Goal: Information Seeking & Learning: Find specific fact

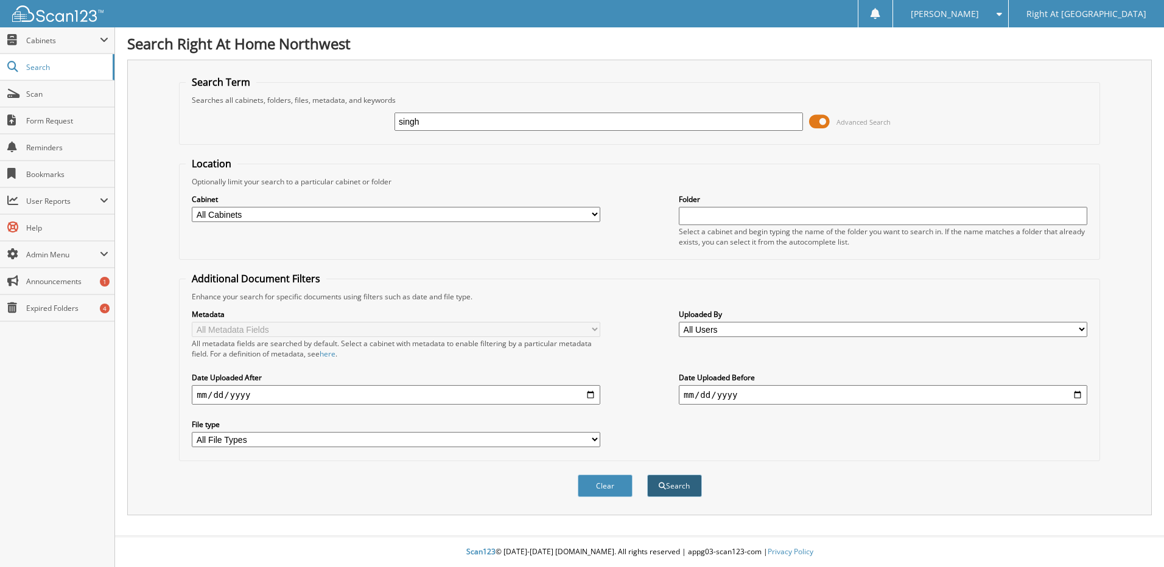
type input "singh"
click at [663, 487] on span "submit" at bounding box center [662, 486] width 7 height 7
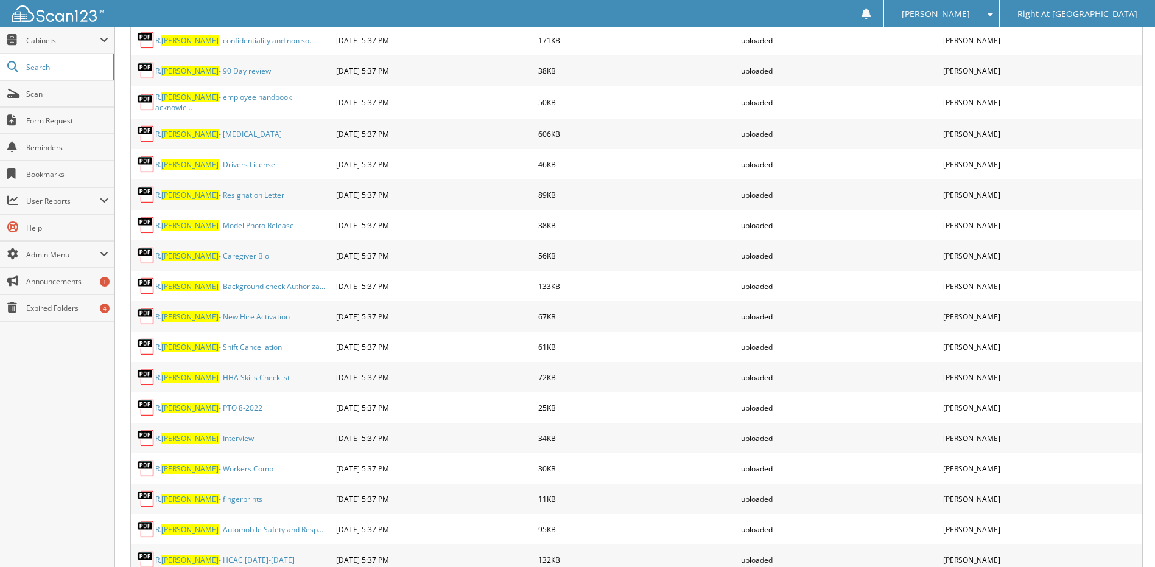
scroll to position [1643, 0]
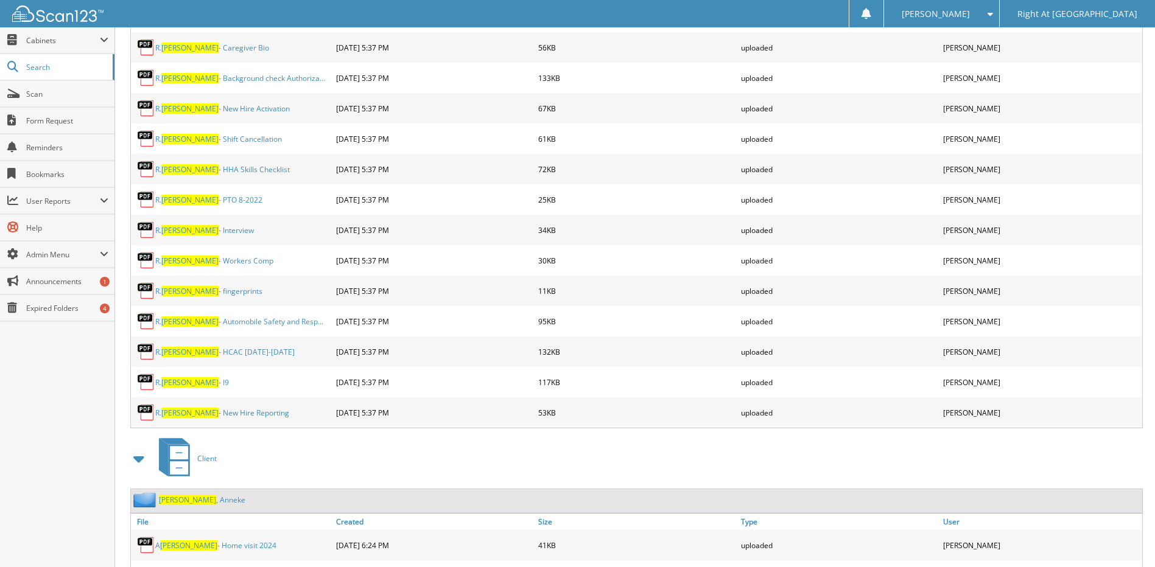
click at [187, 495] on link "Singh , Anneke" at bounding box center [202, 500] width 86 height 10
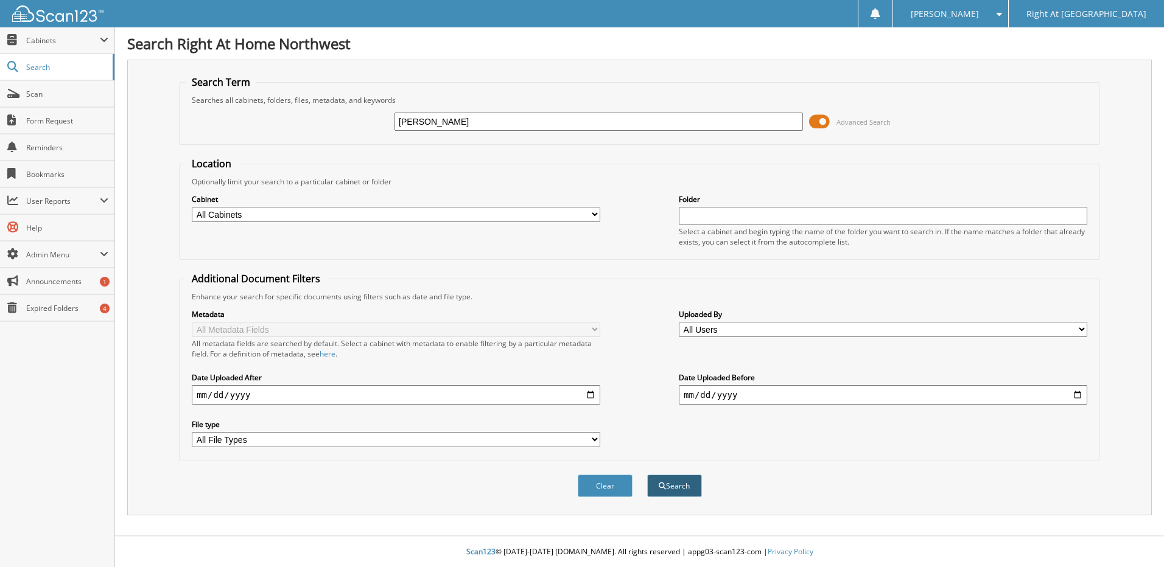
type input "[PERSON_NAME]"
click at [666, 489] on button "Search" at bounding box center [674, 486] width 55 height 23
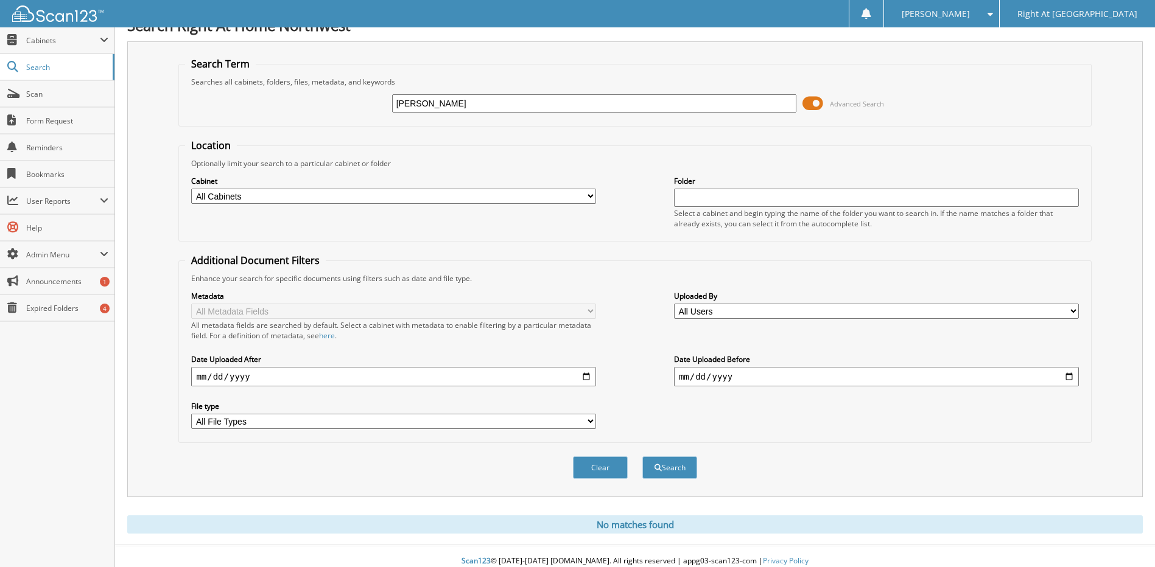
scroll to position [28, 0]
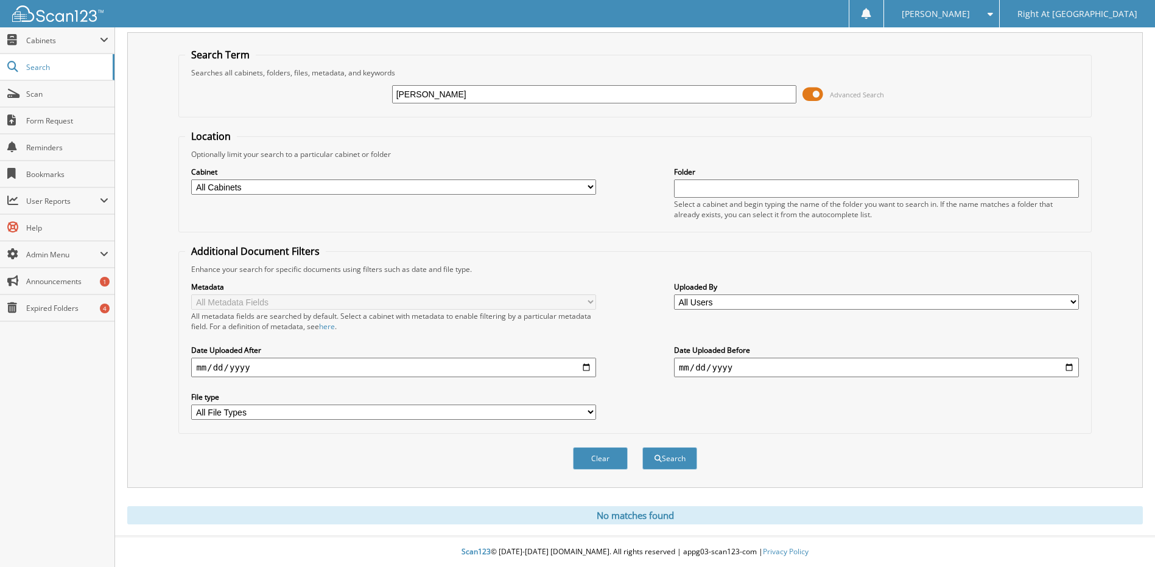
click at [494, 93] on input "[PERSON_NAME]" at bounding box center [594, 94] width 405 height 18
type input "[PERSON_NAME]"
click at [679, 452] on button "Search" at bounding box center [669, 458] width 55 height 23
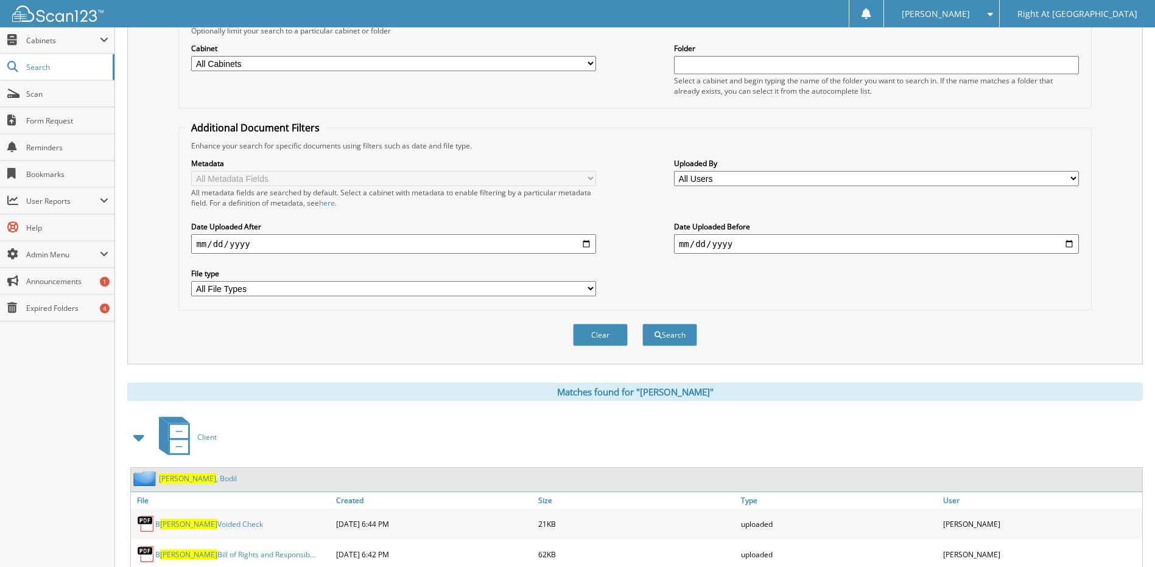
scroll to position [304, 0]
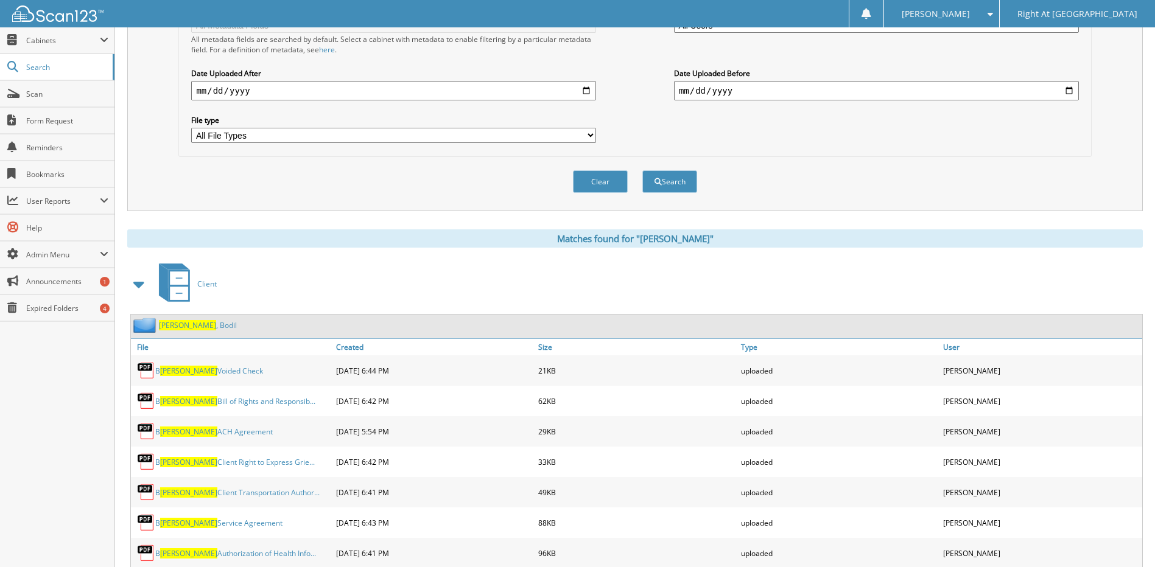
click at [178, 321] on span "[PERSON_NAME]" at bounding box center [187, 325] width 57 height 10
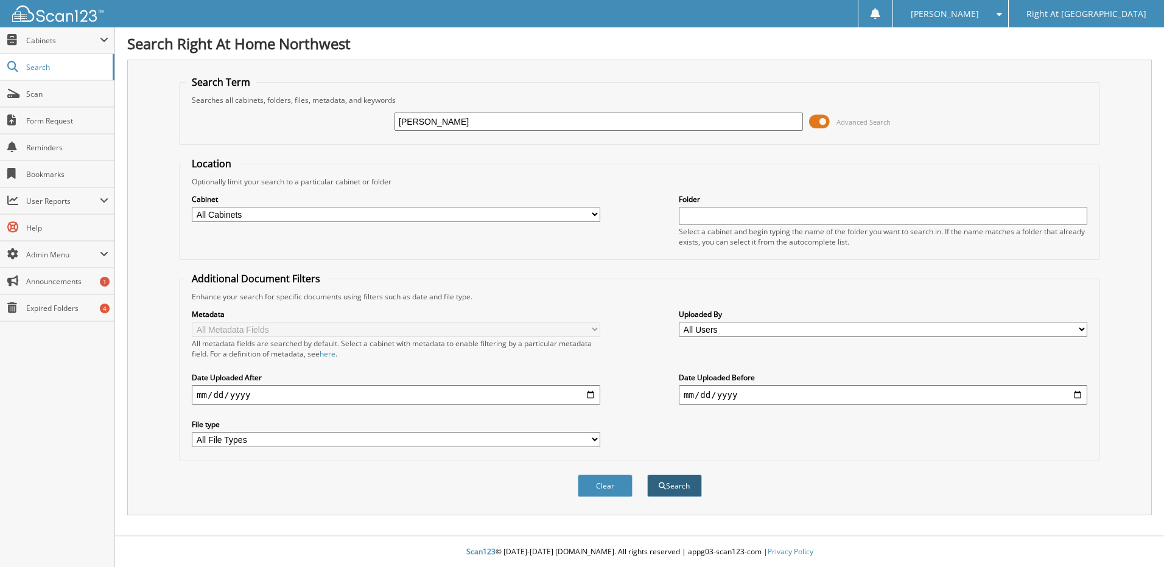
type input "[PERSON_NAME]"
click at [680, 480] on button "Search" at bounding box center [674, 486] width 55 height 23
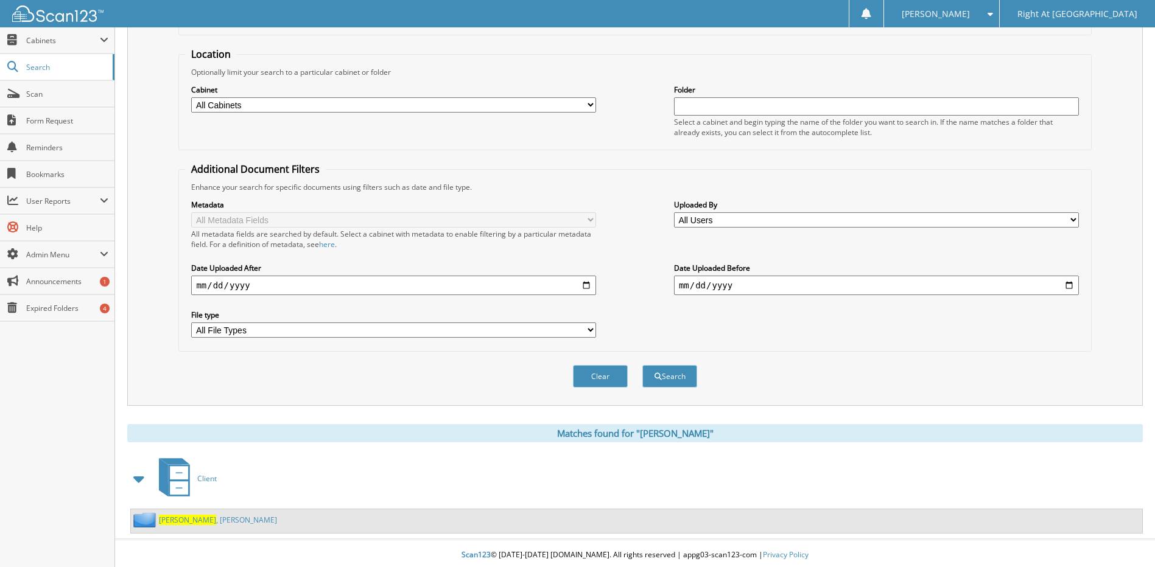
scroll to position [113, 0]
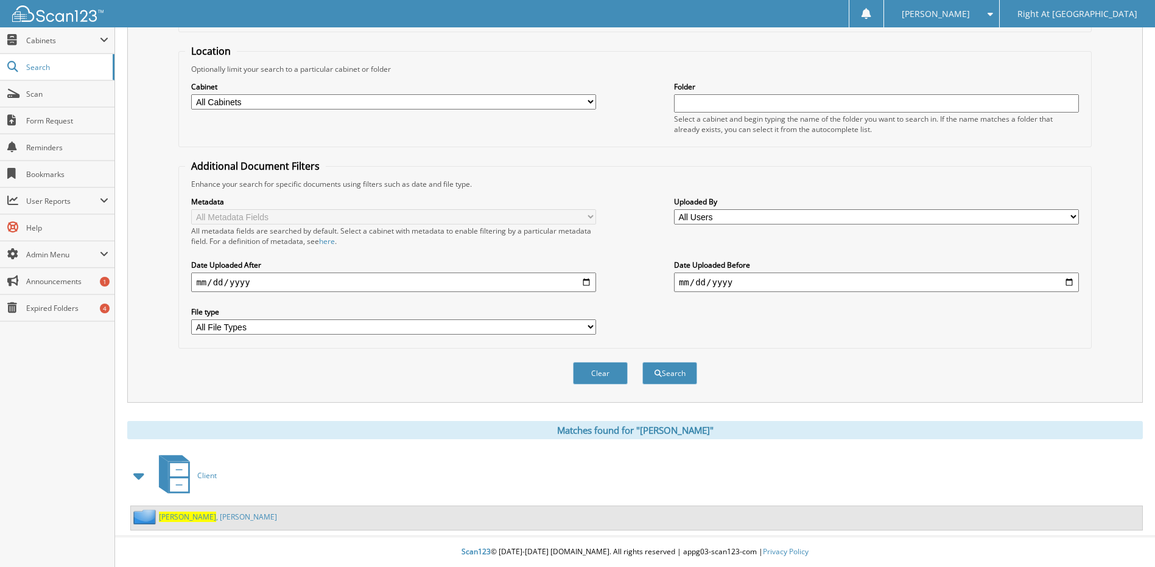
click at [193, 516] on link "Bublitz , Diana" at bounding box center [218, 517] width 118 height 10
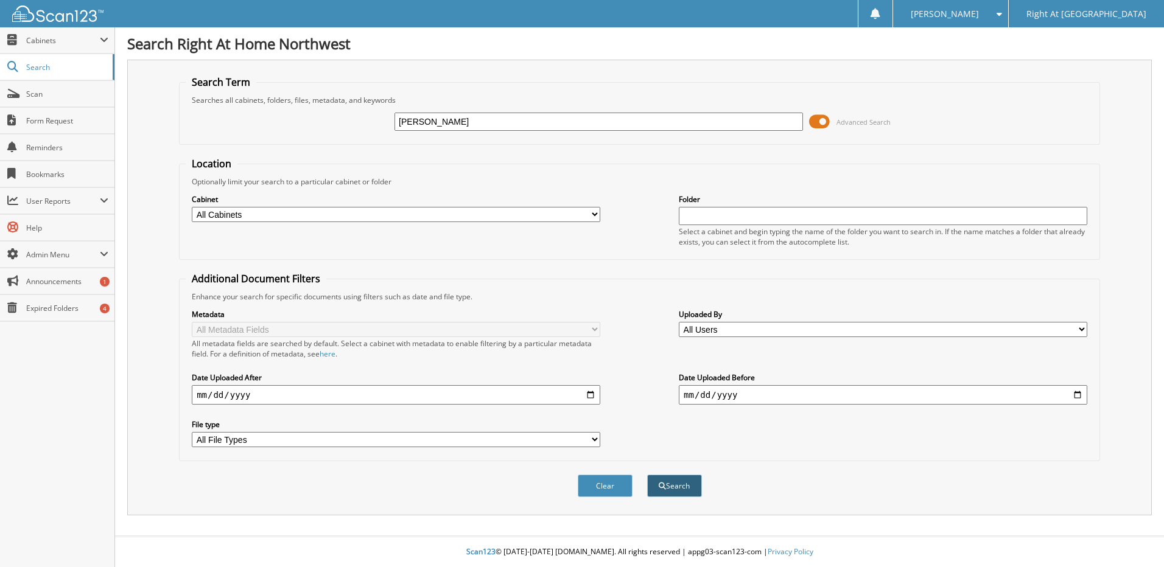
type input "Bautista"
click at [676, 484] on button "Search" at bounding box center [674, 486] width 55 height 23
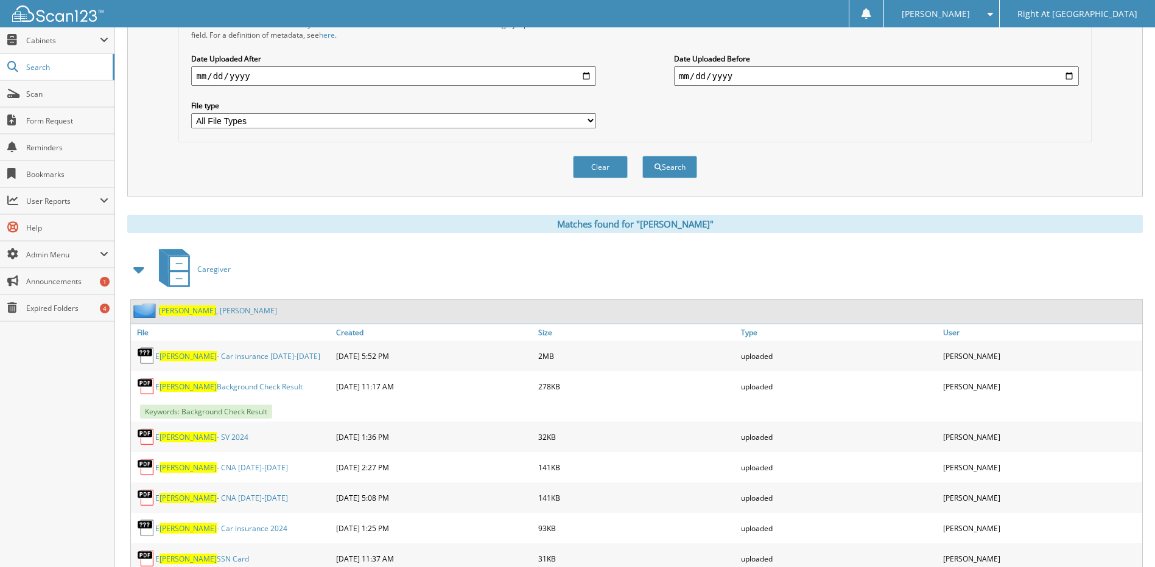
scroll to position [365, 0]
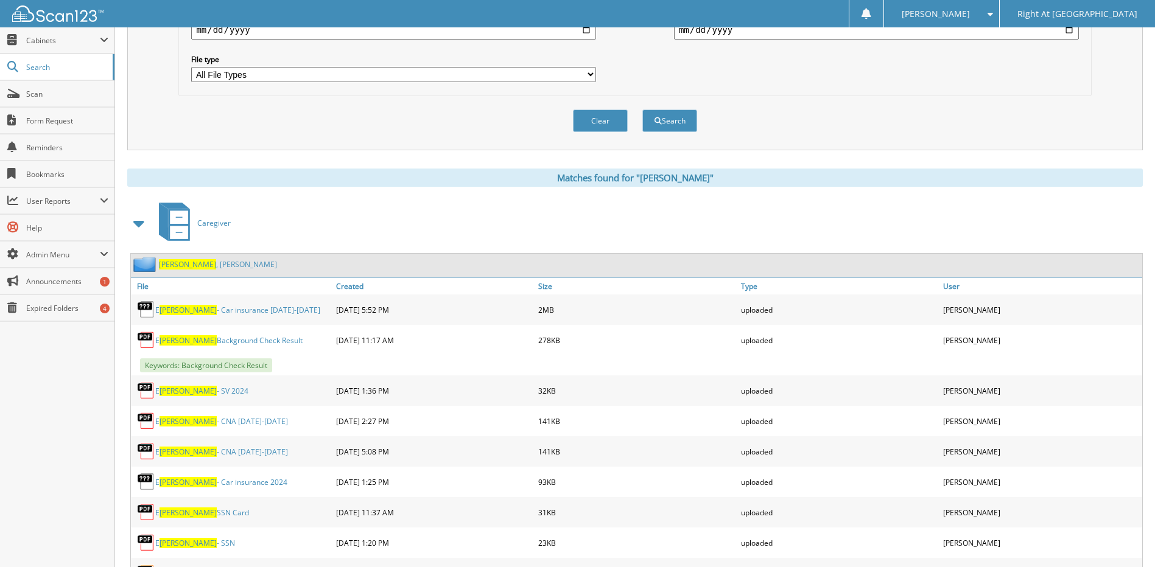
click at [187, 265] on link "Bautista , Emily" at bounding box center [218, 264] width 118 height 10
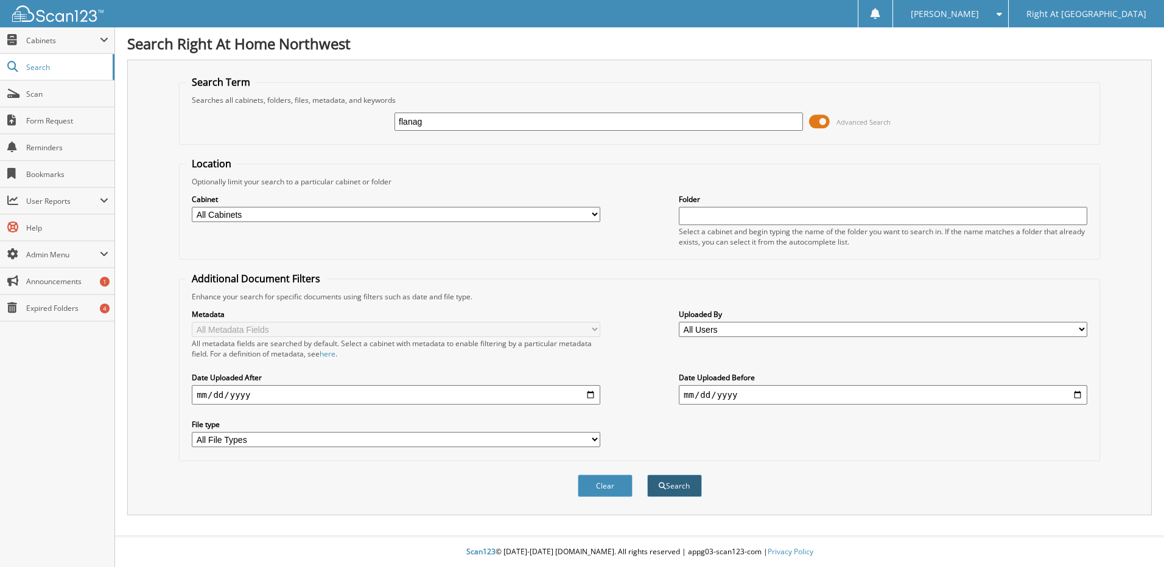
type input "flanag"
click at [673, 479] on button "Search" at bounding box center [674, 486] width 55 height 23
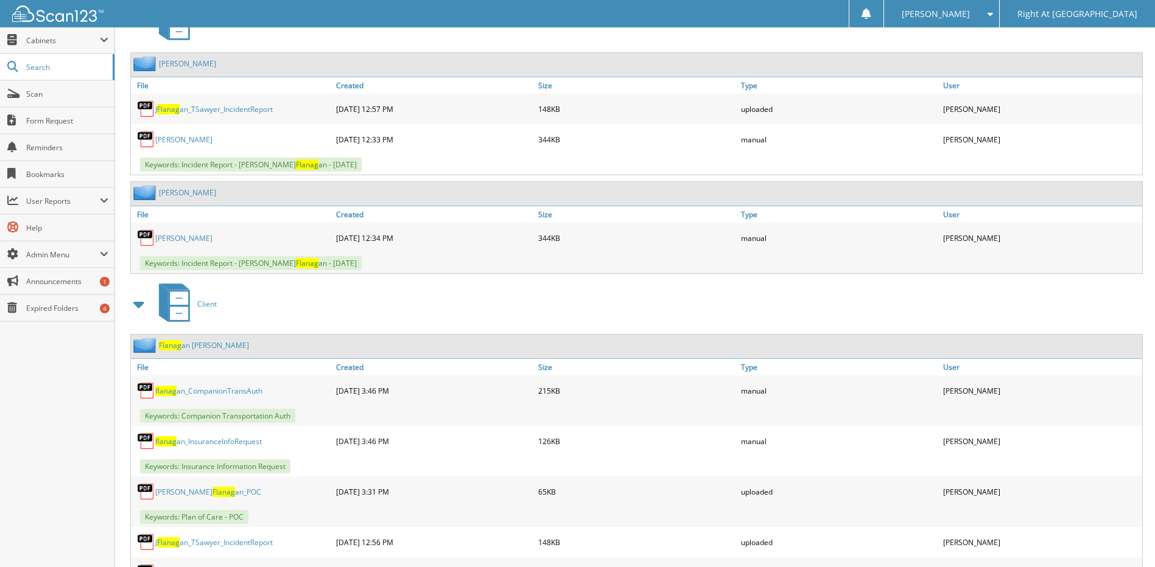
scroll to position [609, 0]
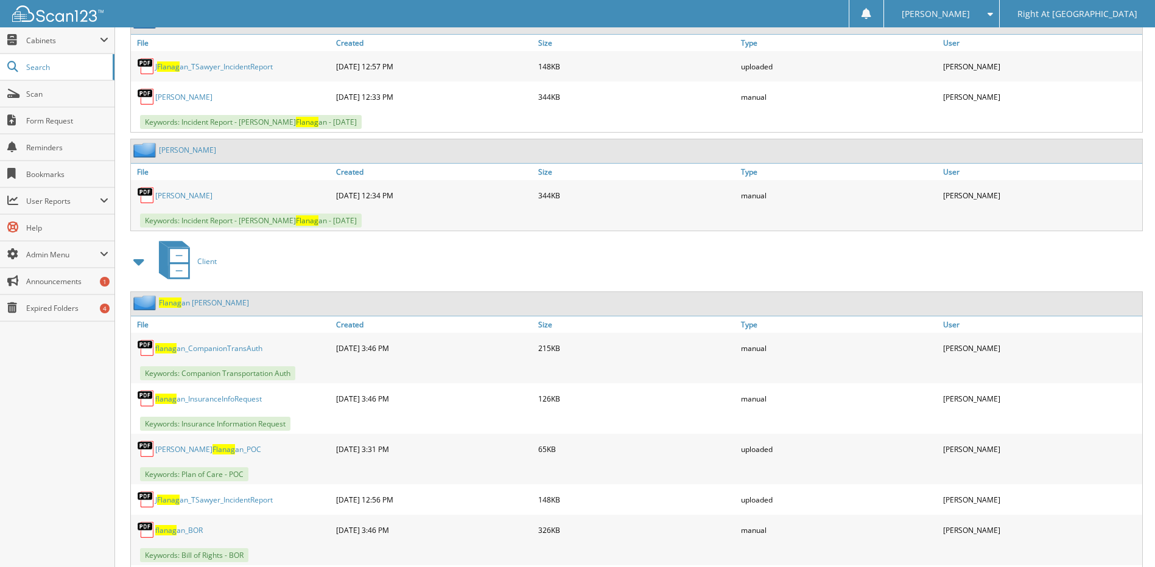
click at [200, 300] on link "Flanag an III, John" at bounding box center [204, 303] width 90 height 10
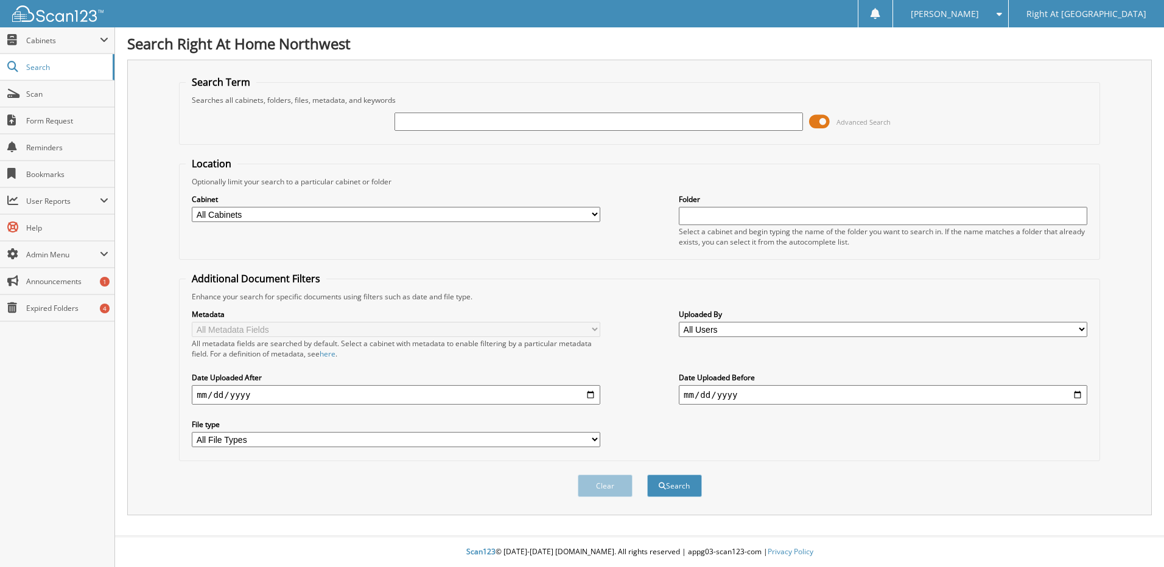
click at [441, 121] on input "text" at bounding box center [598, 122] width 408 height 18
type input "martin"
click at [690, 489] on button "Search" at bounding box center [674, 486] width 55 height 23
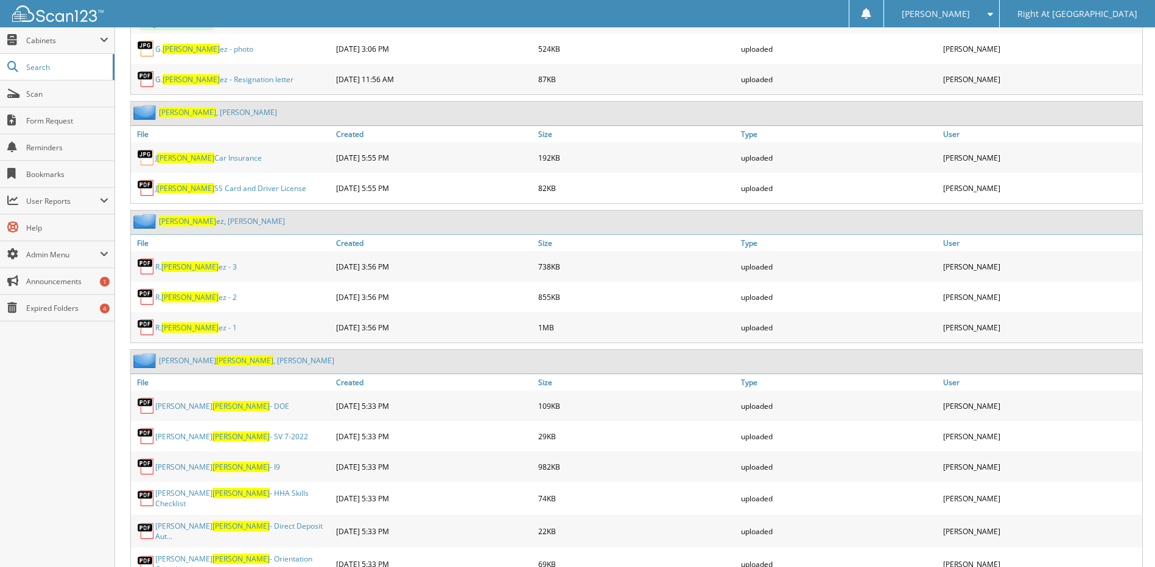
scroll to position [2069, 0]
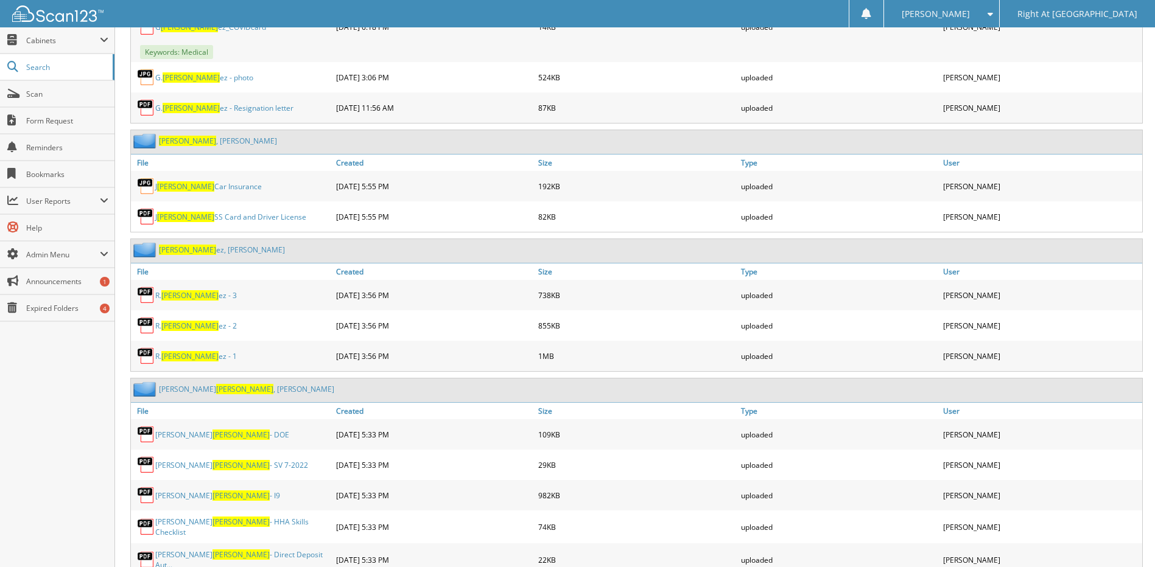
click at [200, 136] on link "Martin , Jaelie" at bounding box center [218, 141] width 118 height 10
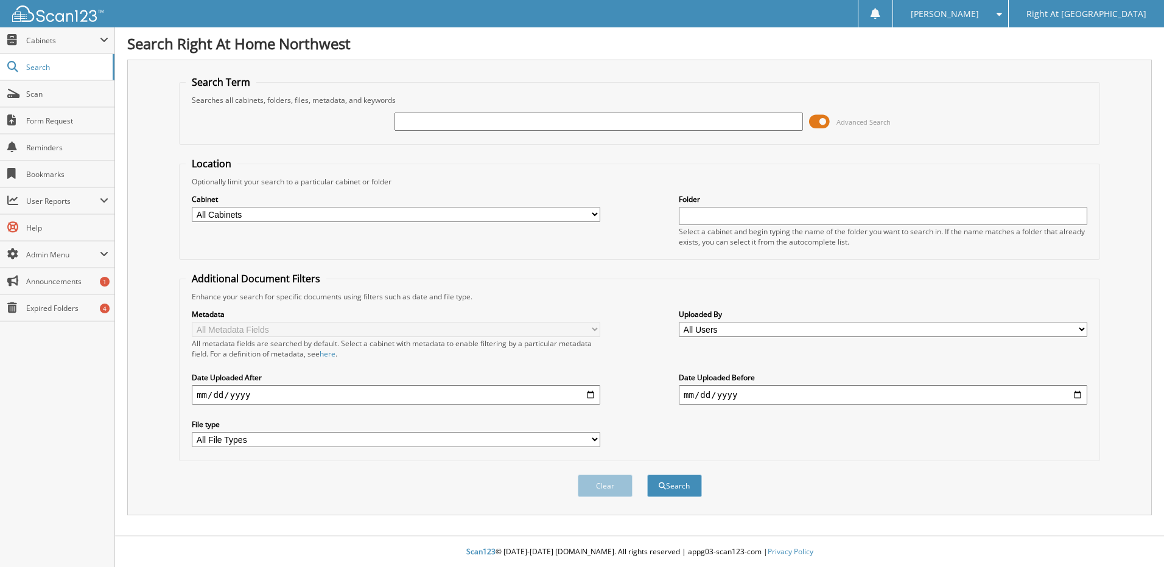
click at [461, 120] on input "text" at bounding box center [598, 122] width 408 height 18
type input "[PERSON_NAME]"
click at [679, 488] on button "Search" at bounding box center [674, 486] width 55 height 23
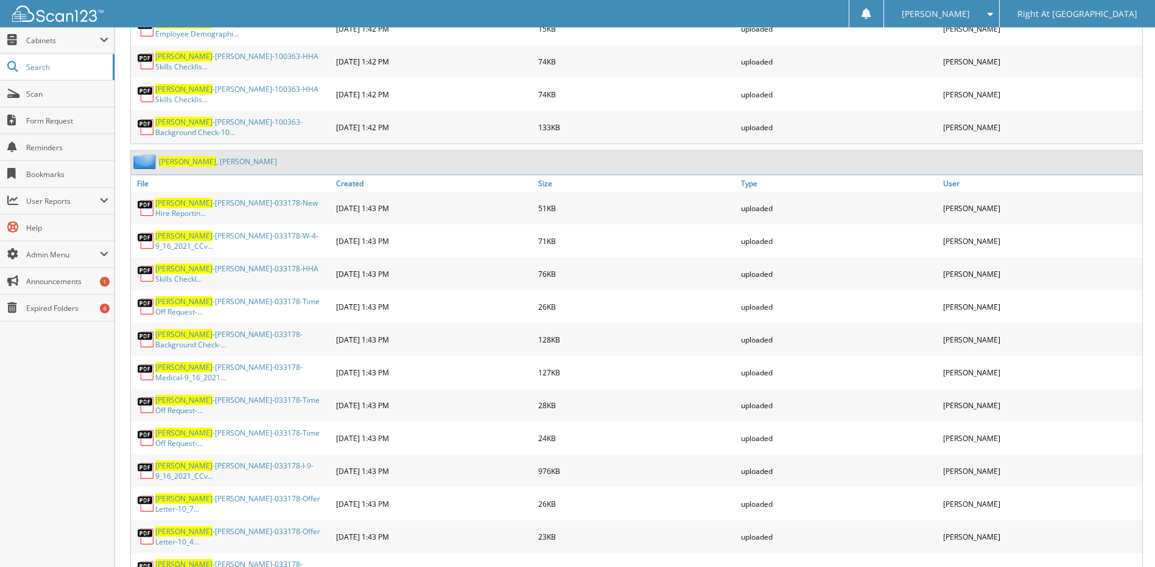
scroll to position [1096, 0]
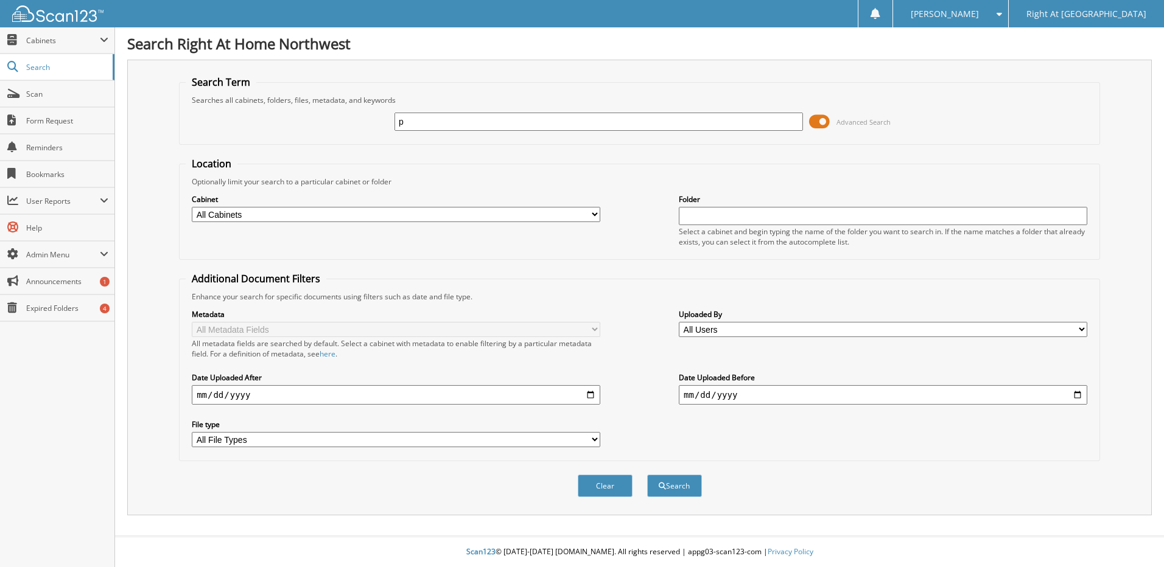
drag, startPoint x: 444, startPoint y: 122, endPoint x: 374, endPoint y: 114, distance: 71.0
click at [371, 117] on div "p Advanced Search" at bounding box center [639, 121] width 907 height 33
type input "Lapoma"
click at [655, 484] on button "Search" at bounding box center [674, 486] width 55 height 23
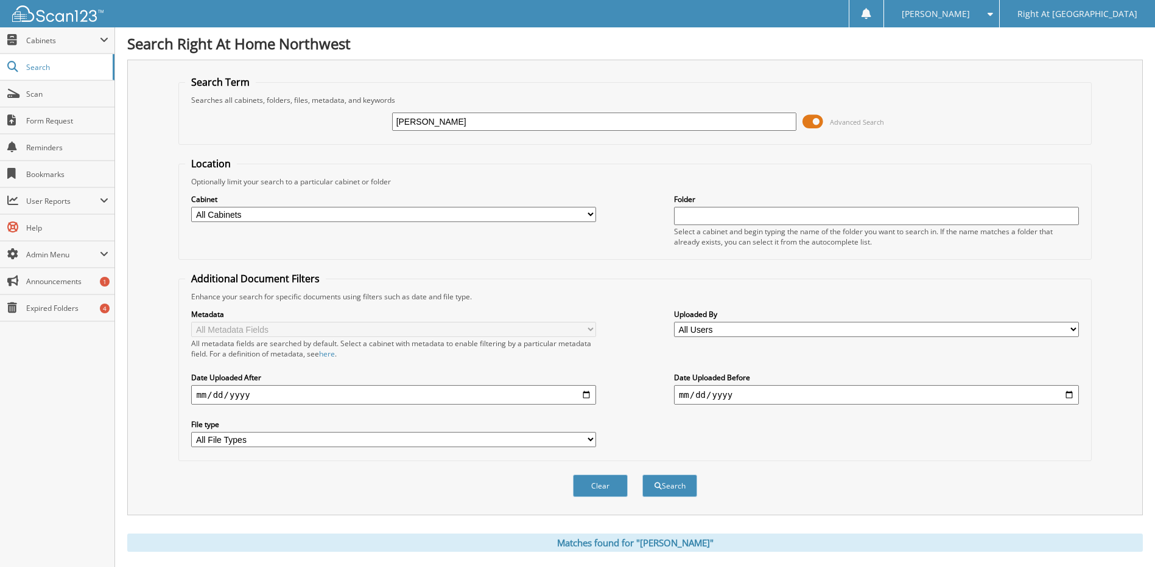
scroll to position [113, 0]
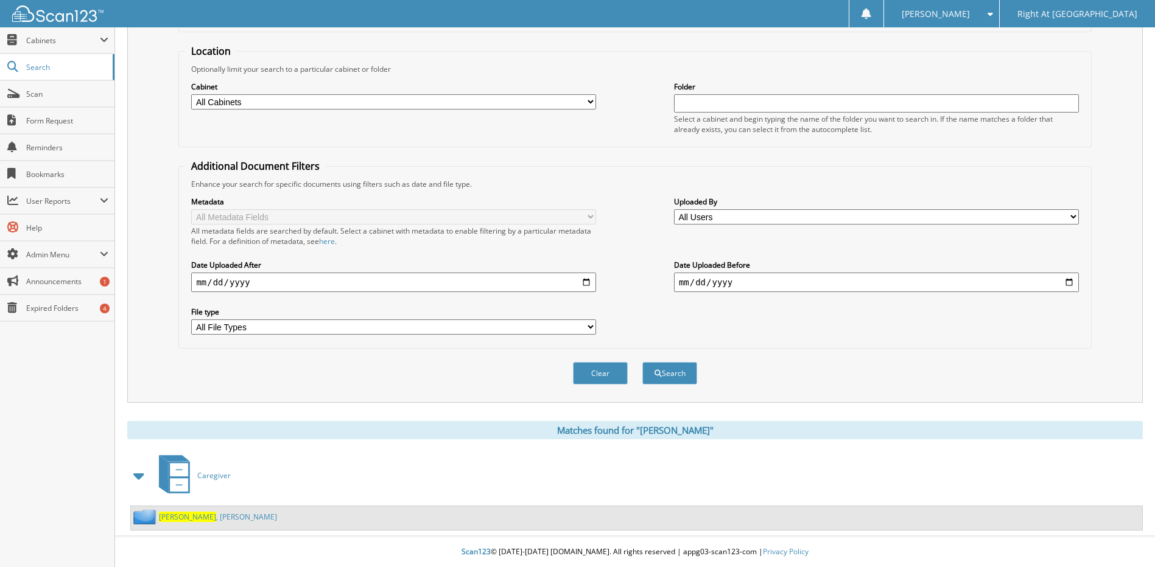
click at [191, 513] on link "LaPoma , Kylie" at bounding box center [218, 517] width 118 height 10
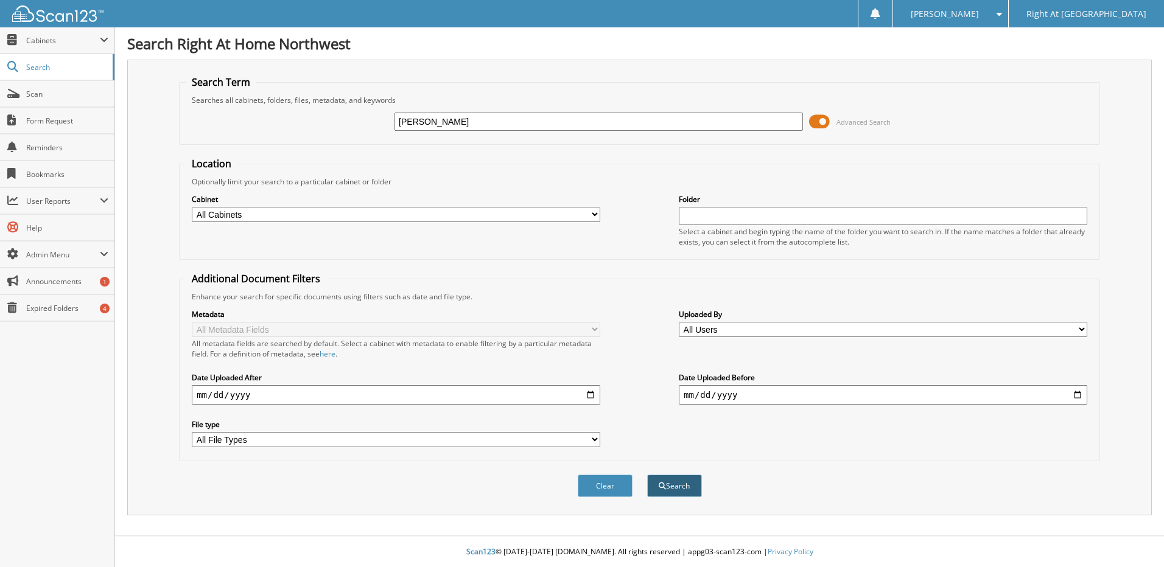
type input "[PERSON_NAME]"
click at [690, 489] on button "Search" at bounding box center [674, 486] width 55 height 23
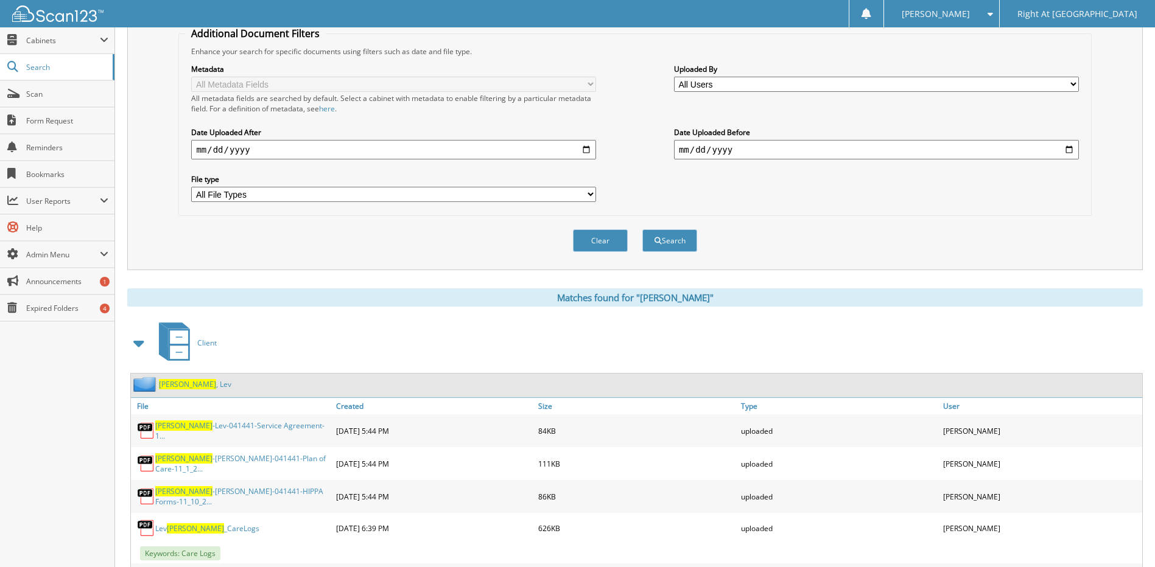
scroll to position [304, 0]
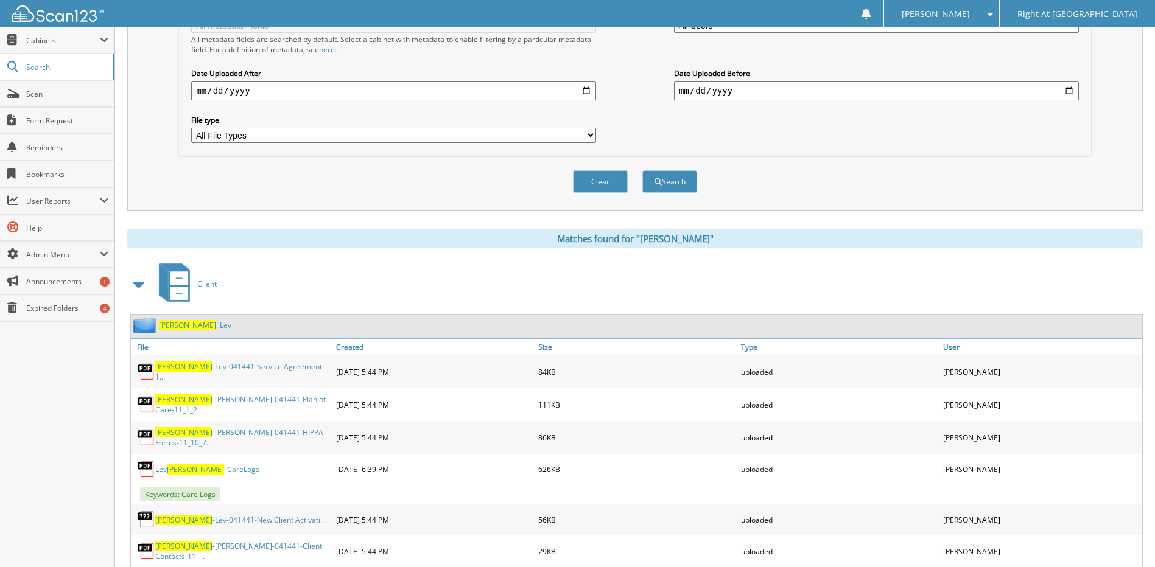
click at [177, 326] on span "Marmer" at bounding box center [187, 325] width 57 height 10
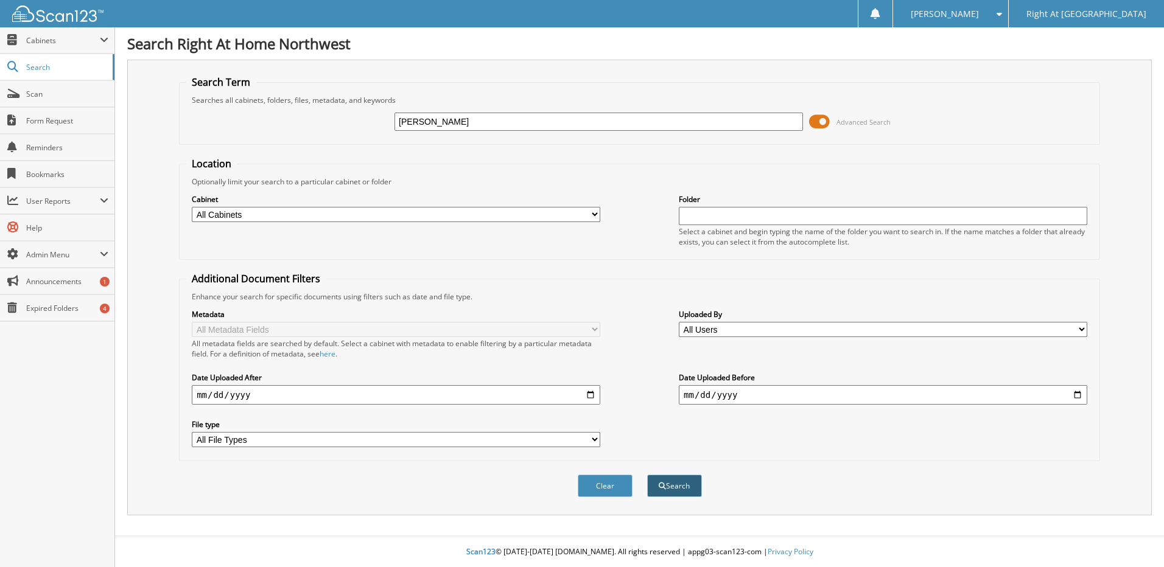
type input "aldridge"
click at [677, 486] on button "Search" at bounding box center [674, 486] width 55 height 23
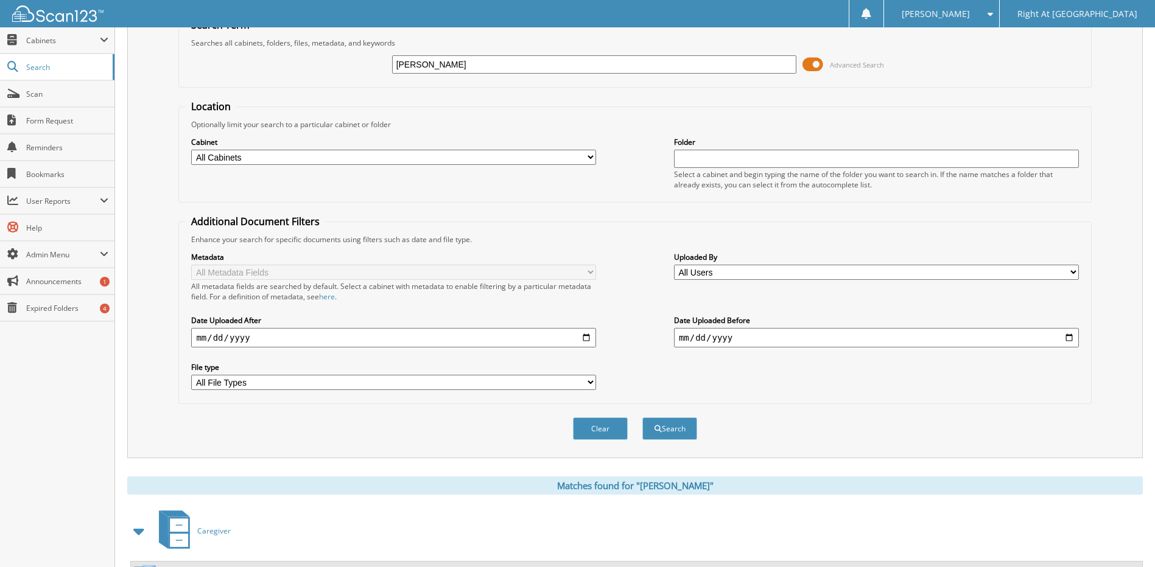
scroll to position [113, 0]
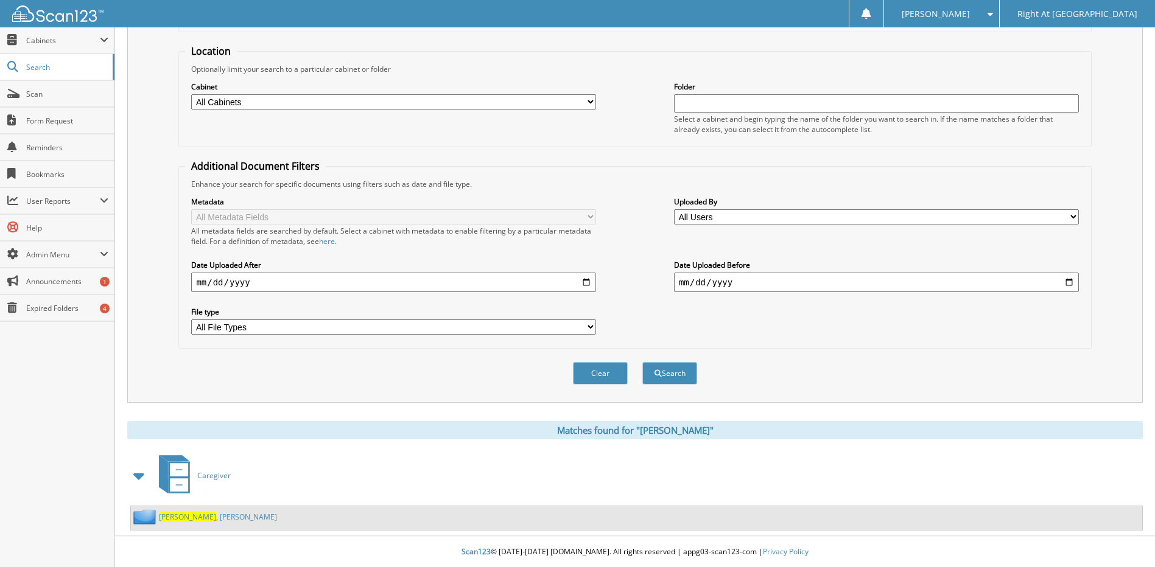
click at [204, 517] on link "[PERSON_NAME]" at bounding box center [218, 517] width 118 height 10
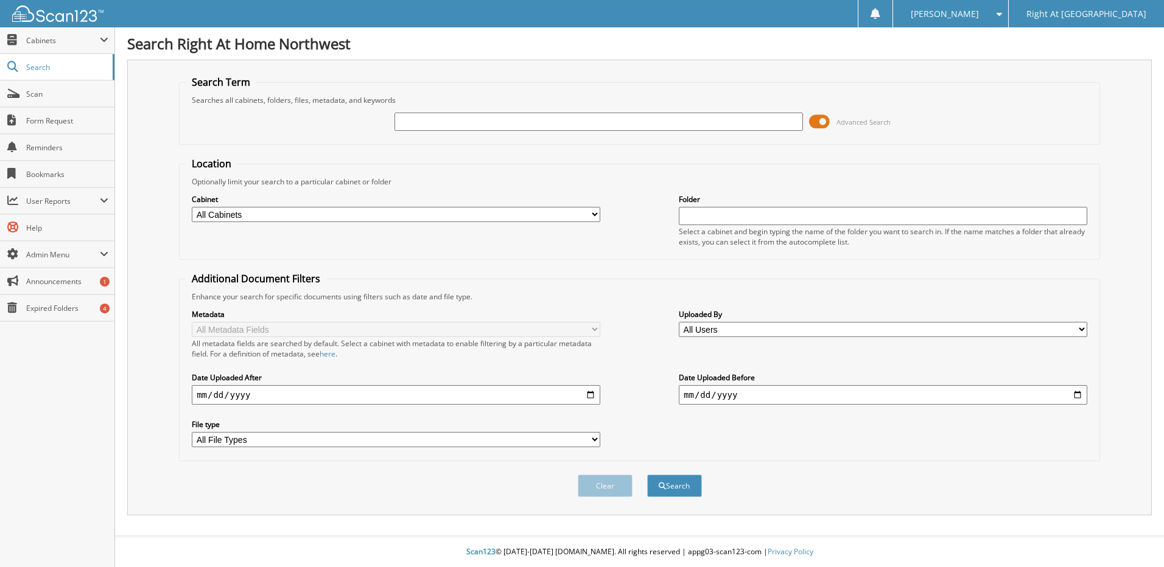
click at [548, 127] on input "text" at bounding box center [598, 122] width 408 height 18
type input "MARTINEZ"
click at [670, 486] on button "Search" at bounding box center [674, 486] width 55 height 23
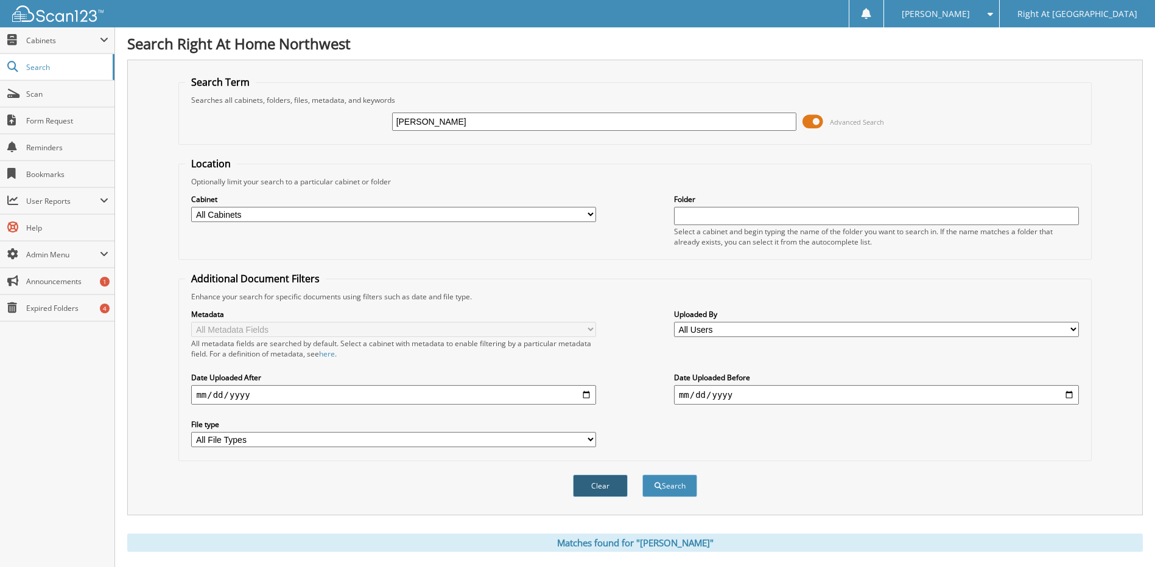
click at [594, 479] on button "Clear" at bounding box center [600, 486] width 55 height 23
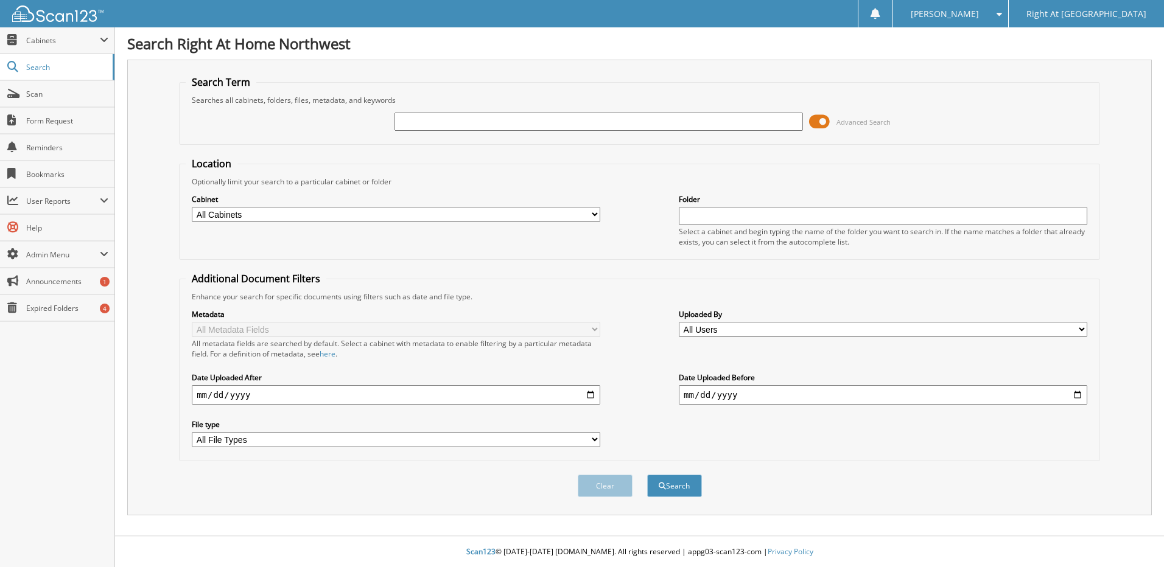
drag, startPoint x: 53, startPoint y: 16, endPoint x: 59, endPoint y: 15, distance: 6.1
click at [53, 16] on img at bounding box center [57, 13] width 91 height 16
click at [37, 40] on span "Cabinets" at bounding box center [63, 40] width 74 height 10
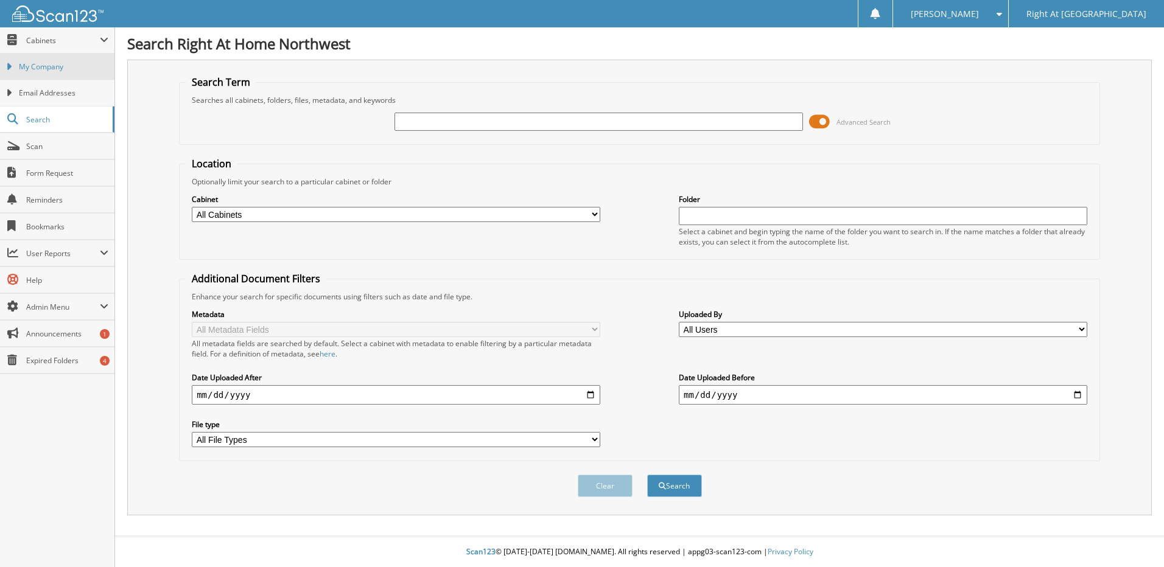
click at [33, 65] on span "My Company" at bounding box center [63, 66] width 89 height 11
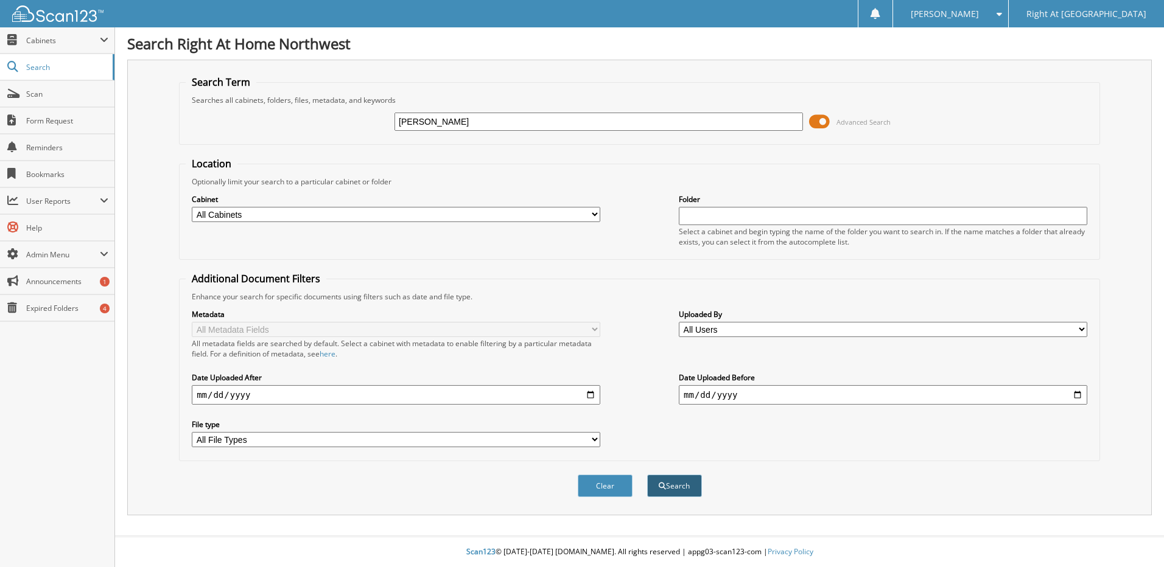
type input "[PERSON_NAME]"
click at [673, 486] on button "Search" at bounding box center [674, 486] width 55 height 23
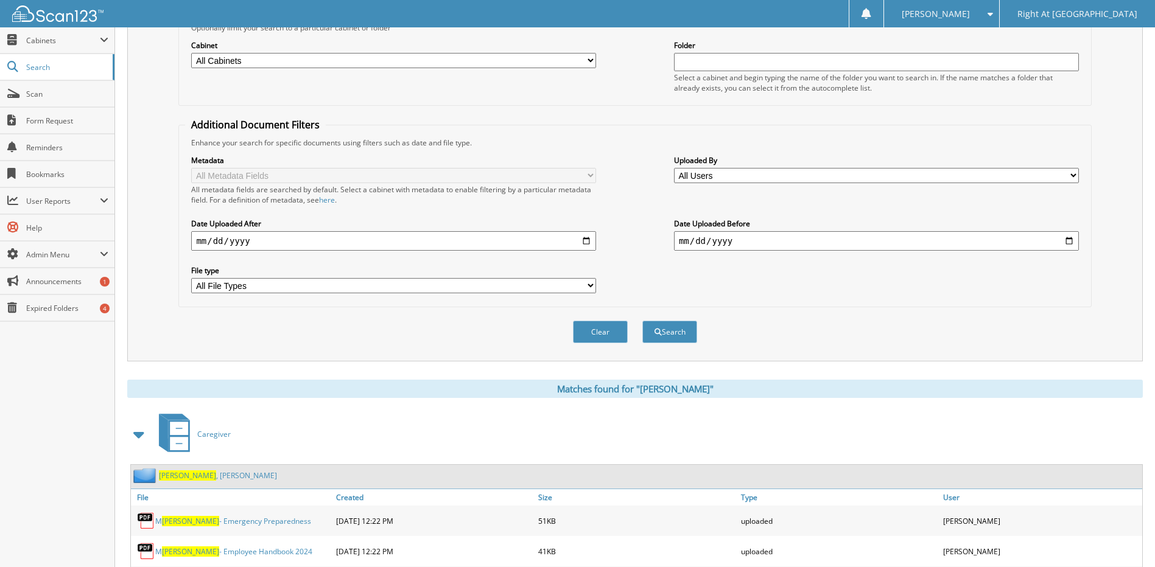
scroll to position [304, 0]
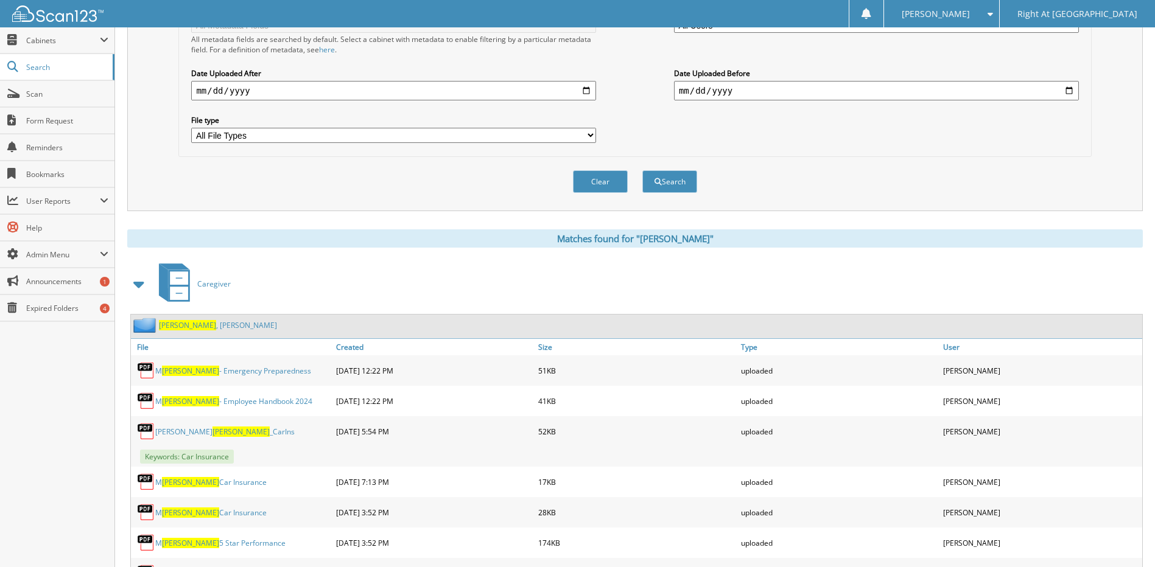
click at [191, 324] on span "McCarthy" at bounding box center [187, 325] width 57 height 10
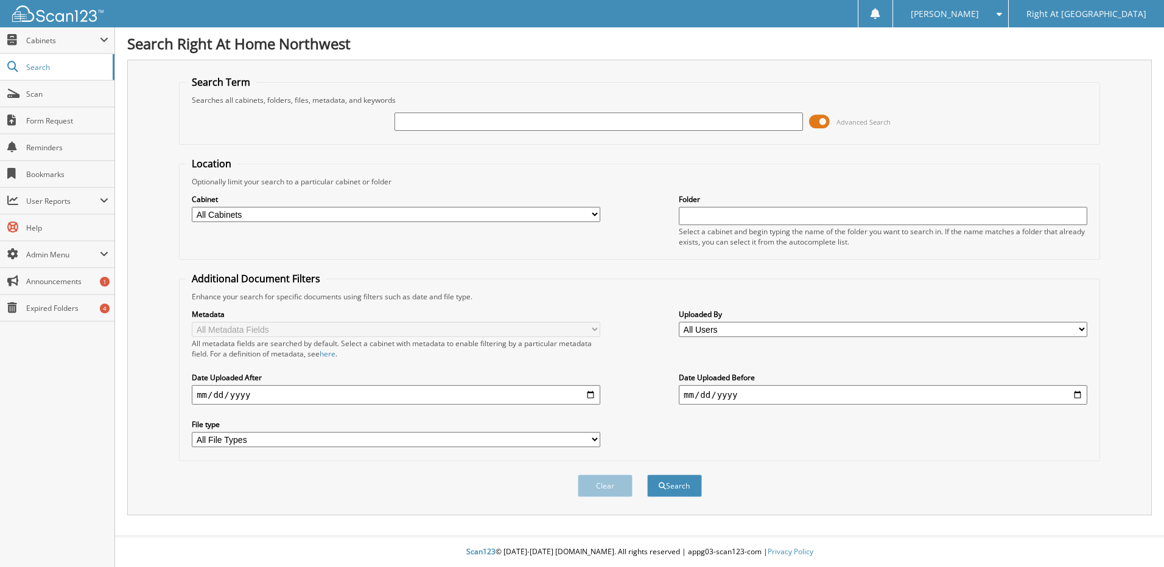
click at [63, 9] on img at bounding box center [57, 13] width 91 height 16
click at [531, 122] on input "text" at bounding box center [598, 122] width 408 height 18
type input "v"
type input "Voiles"
click at [680, 474] on div "Search" at bounding box center [674, 486] width 57 height 25
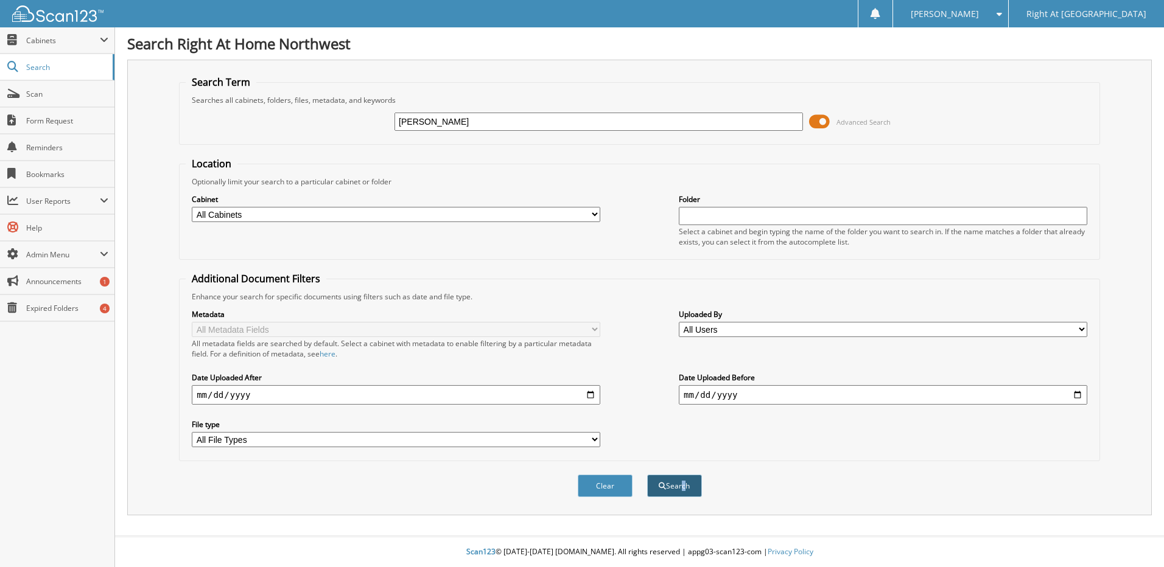
drag, startPoint x: 680, startPoint y: 474, endPoint x: 667, endPoint y: 484, distance: 16.1
click at [667, 484] on button "Search" at bounding box center [674, 486] width 55 height 23
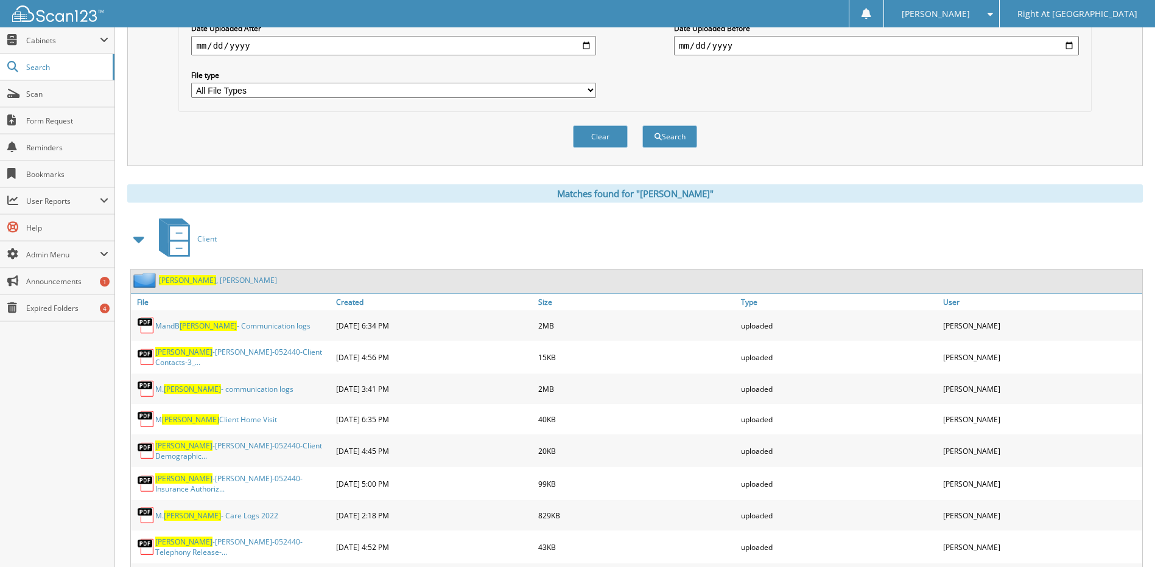
scroll to position [365, 0]
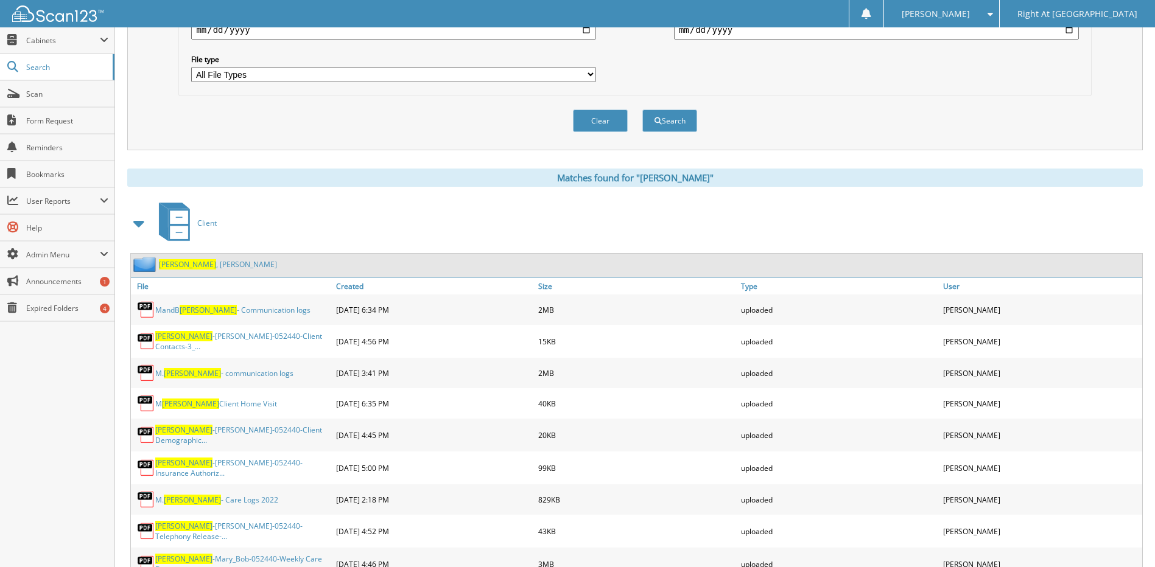
click at [178, 265] on span "[PERSON_NAME]" at bounding box center [187, 264] width 57 height 10
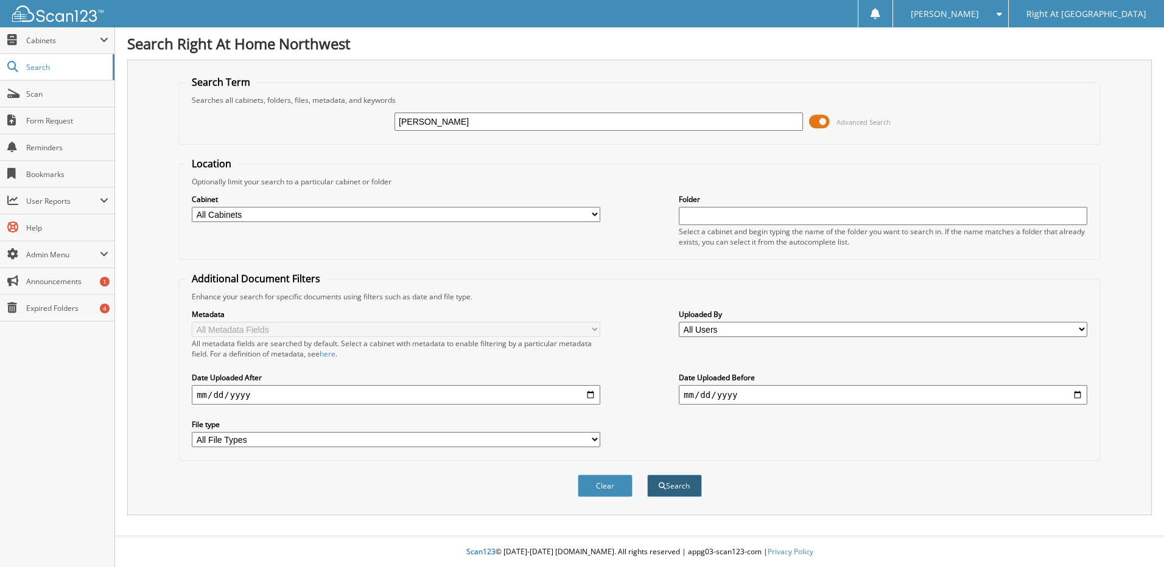
type input "weisberg"
click at [673, 485] on button "Search" at bounding box center [674, 486] width 55 height 23
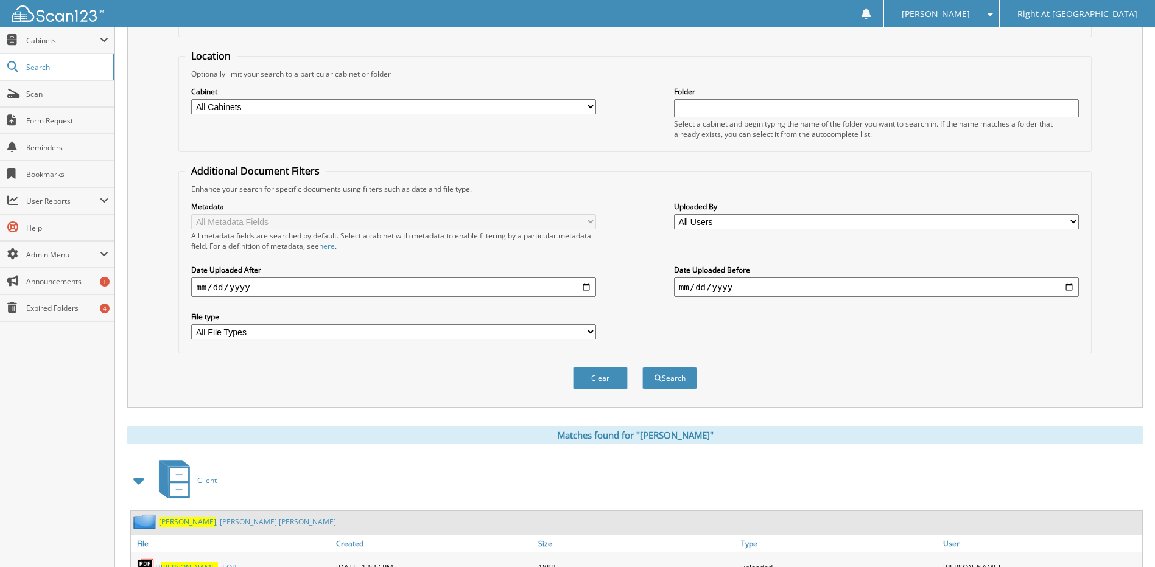
scroll to position [304, 0]
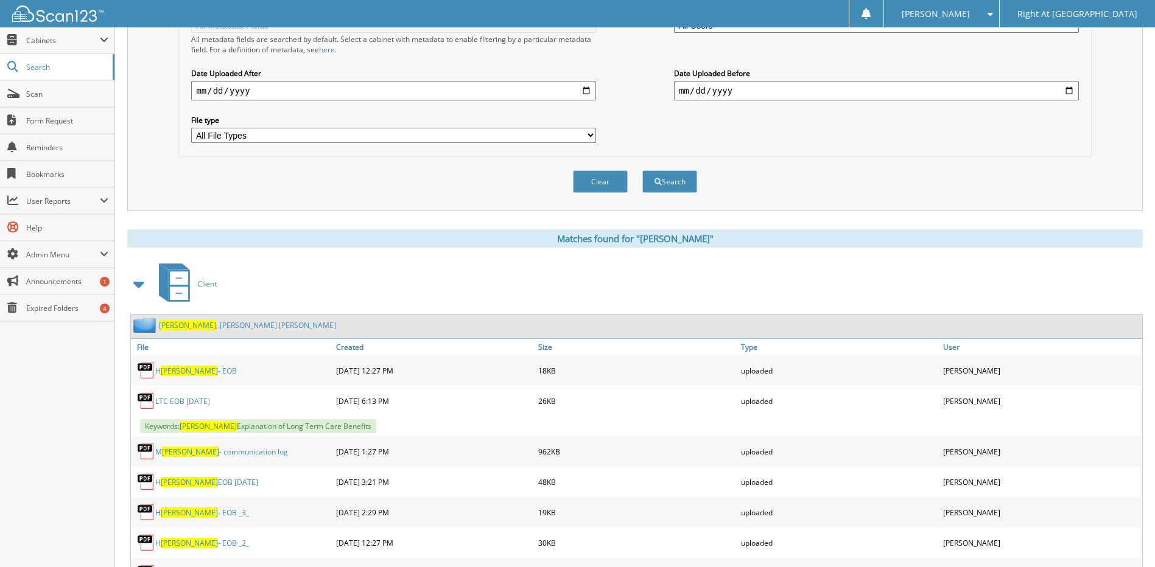
drag, startPoint x: 202, startPoint y: 327, endPoint x: 236, endPoint y: 325, distance: 34.1
click at [202, 327] on link "Weisberg , Hilda Maggie" at bounding box center [247, 325] width 177 height 10
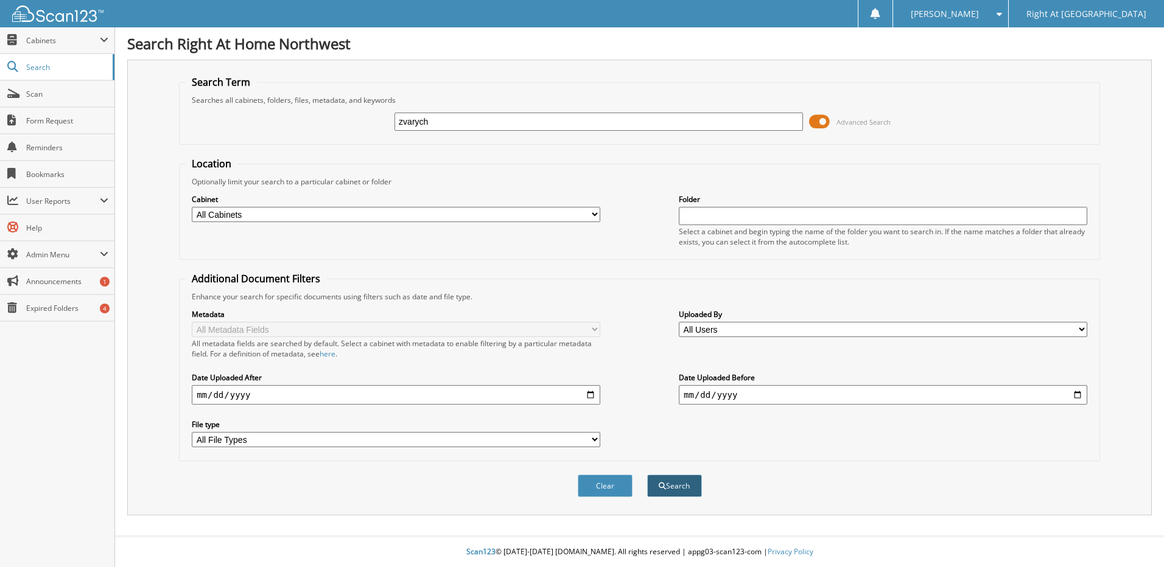
type input "zvarych"
click at [682, 486] on button "Search" at bounding box center [674, 486] width 55 height 23
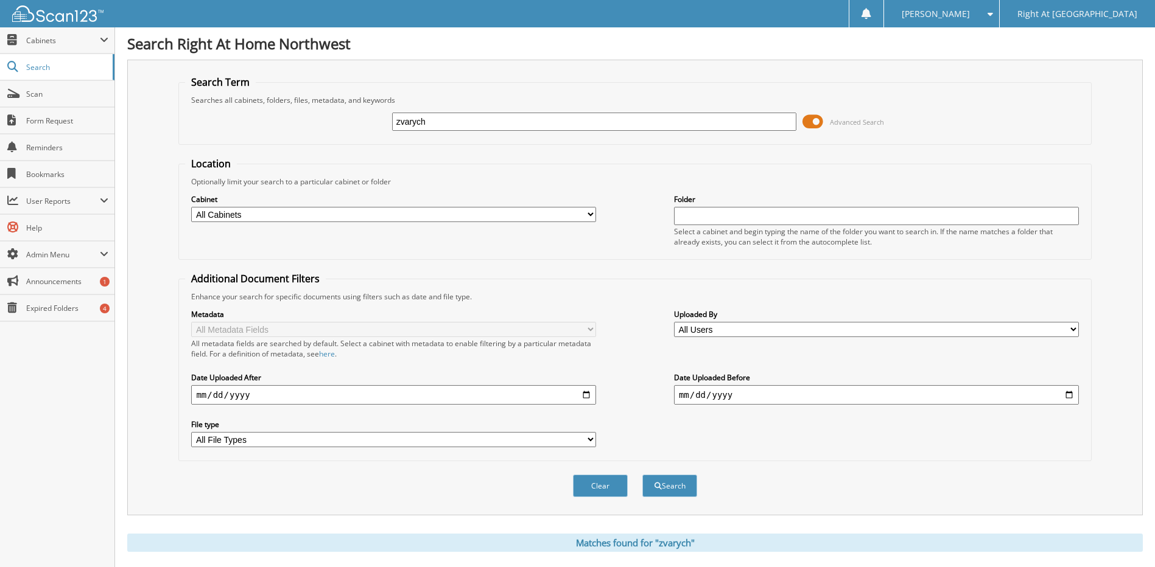
scroll to position [222, 0]
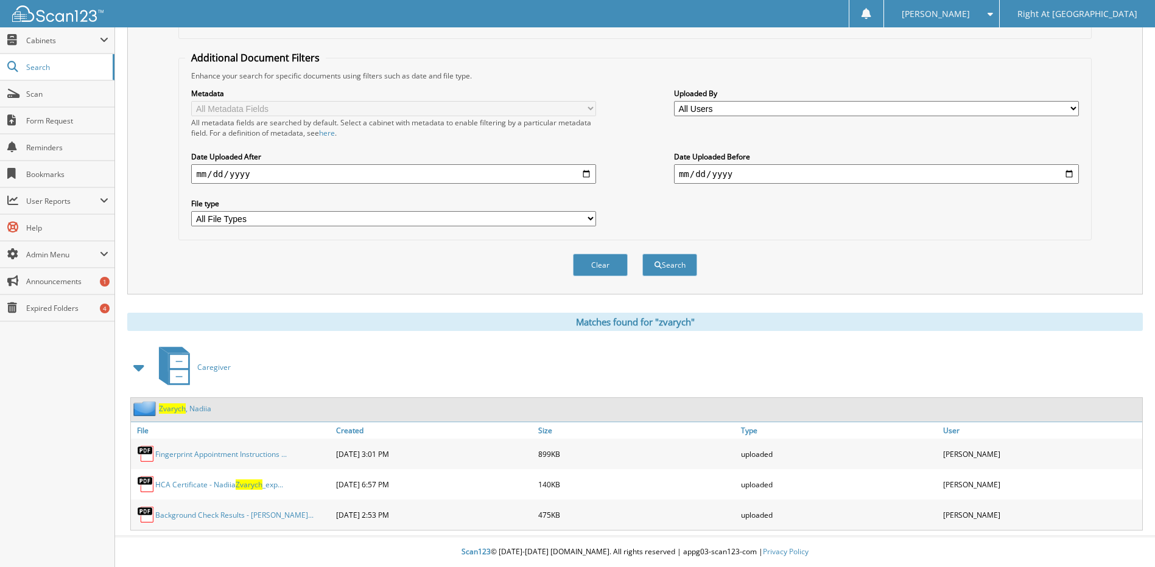
click at [208, 408] on link "Zvarych , Nadiia" at bounding box center [185, 409] width 52 height 10
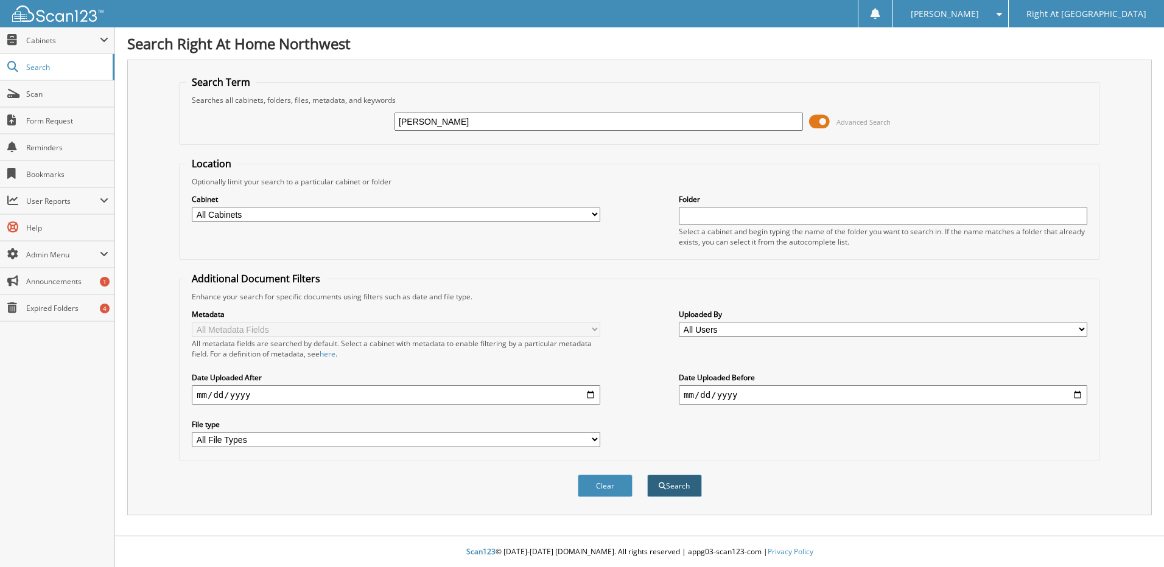
type input "[PERSON_NAME]"
click at [668, 484] on button "Search" at bounding box center [674, 486] width 55 height 23
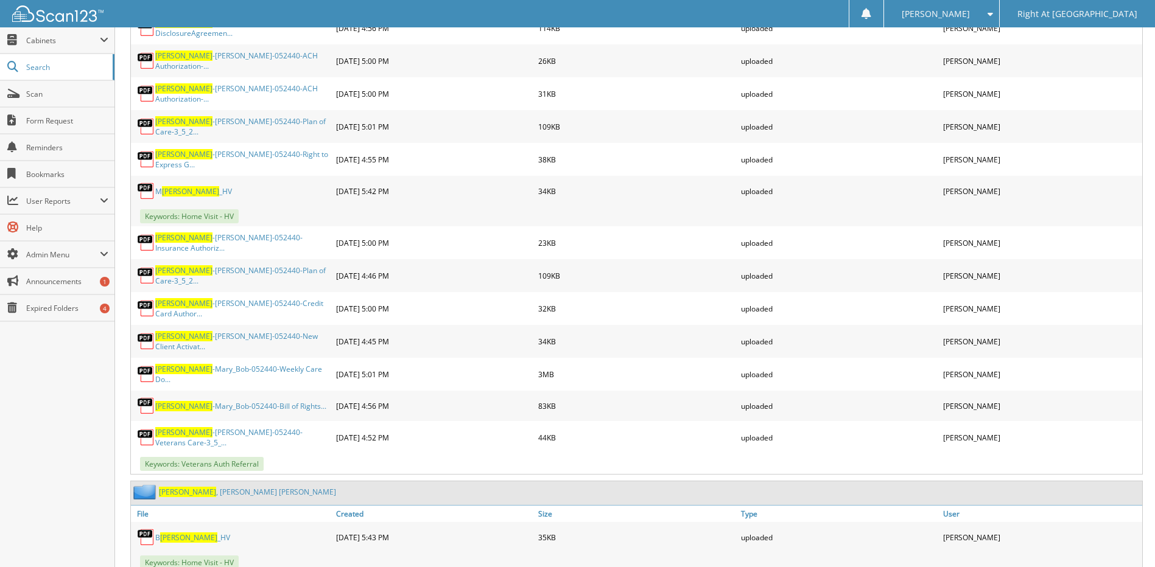
scroll to position [1217, 0]
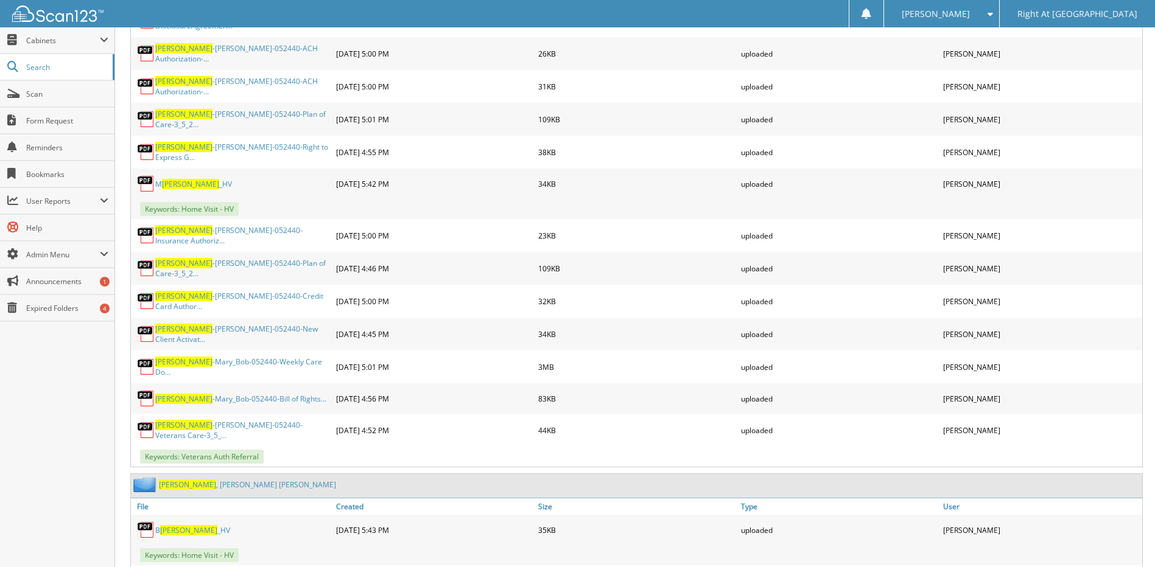
click at [207, 480] on link "Voiles , Robert Bob" at bounding box center [247, 485] width 177 height 10
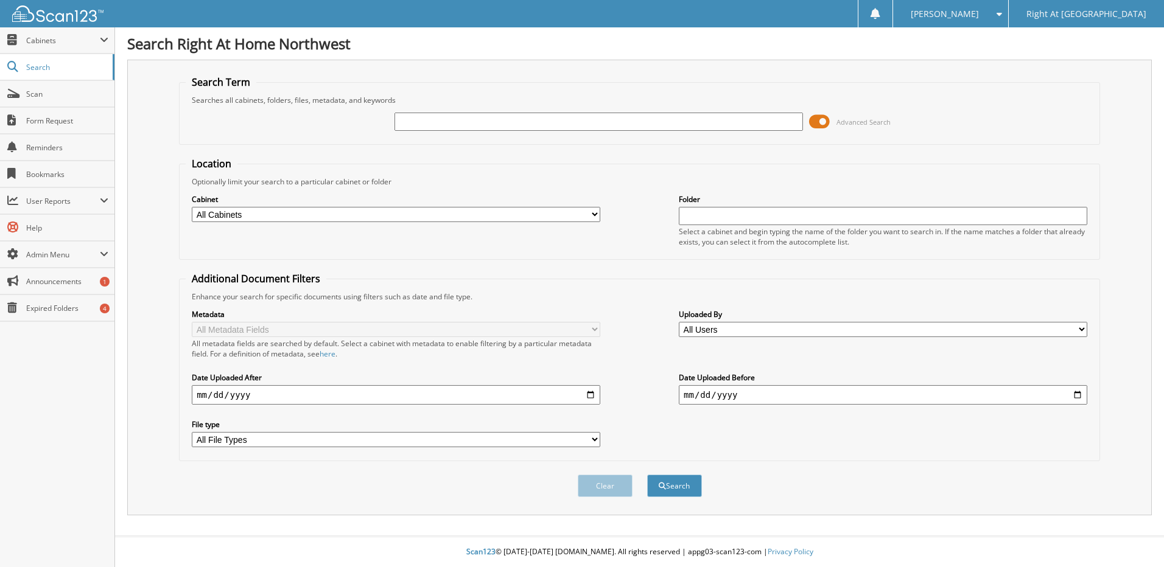
click at [470, 125] on input "text" at bounding box center [598, 122] width 408 height 18
type input "GOW"
click at [663, 482] on button "Search" at bounding box center [674, 486] width 55 height 23
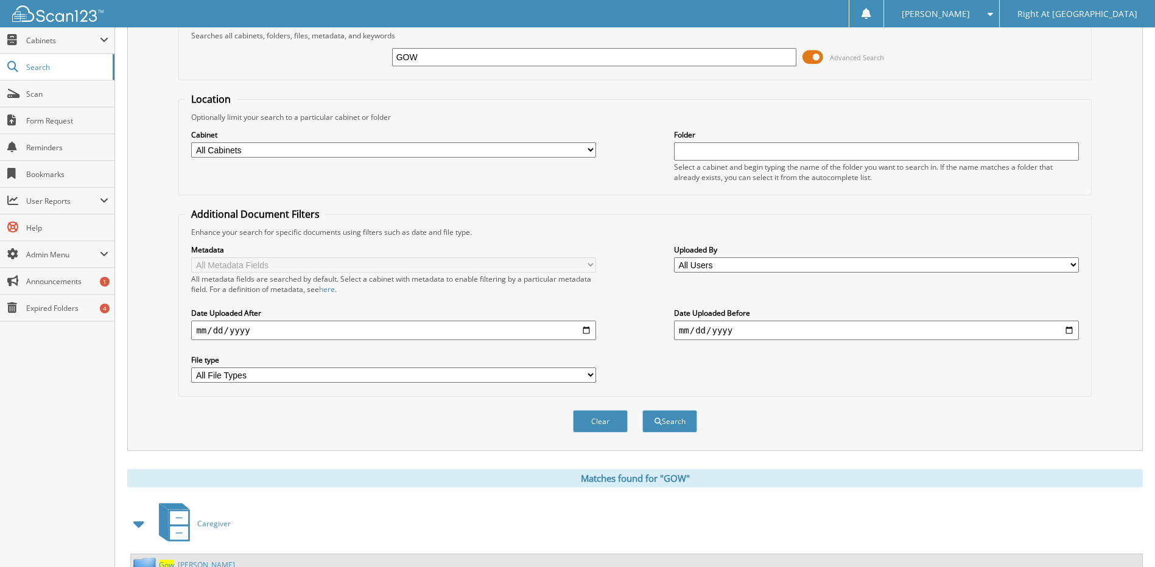
scroll to position [198, 0]
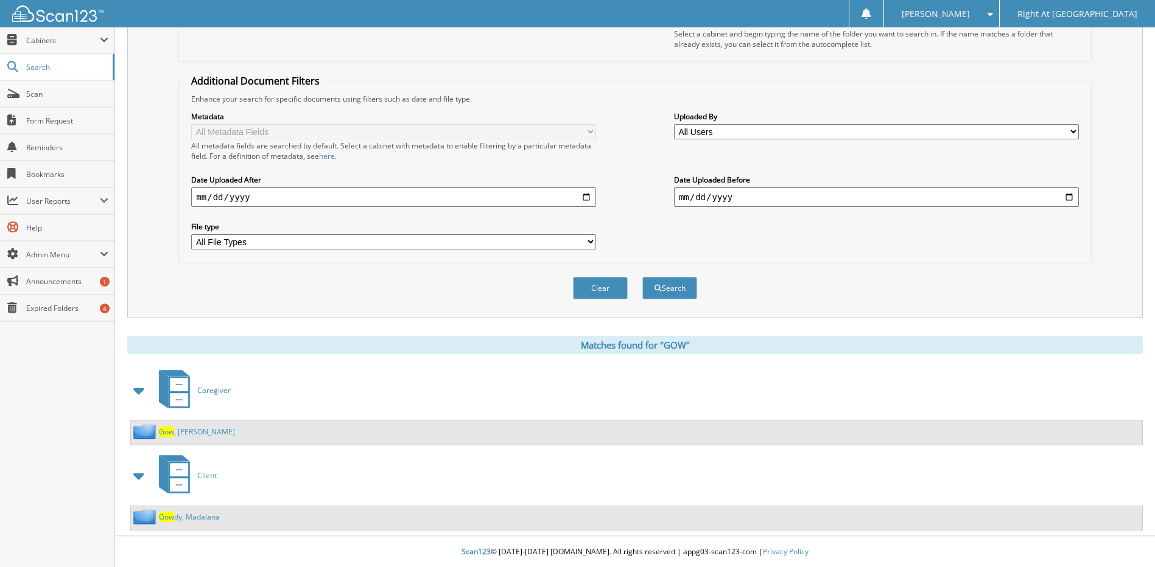
click at [183, 430] on link "Gow , Sara" at bounding box center [197, 432] width 76 height 10
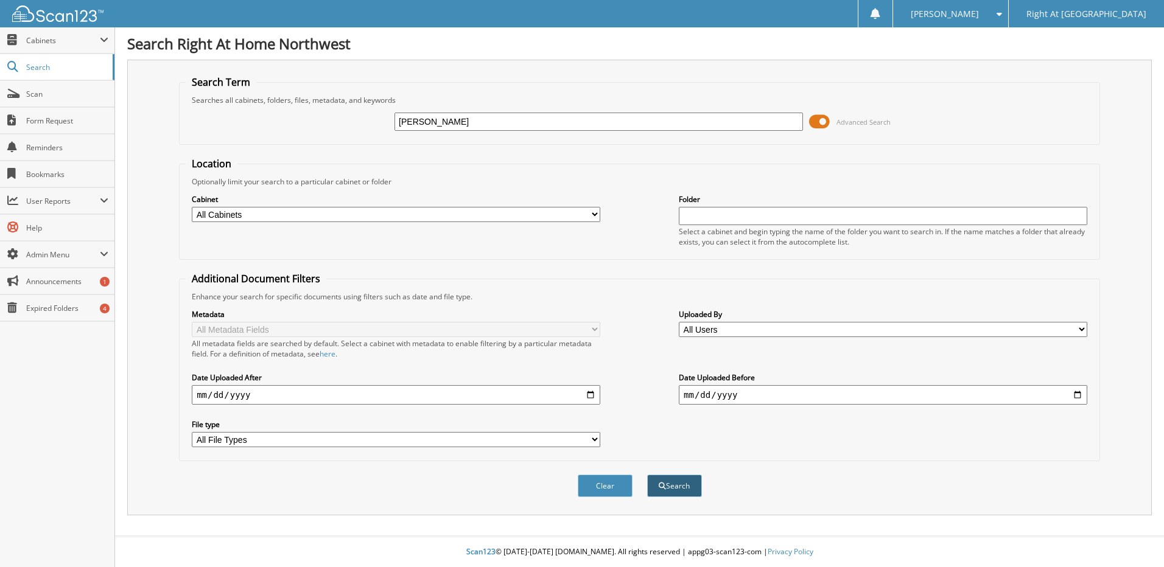
type input "[PERSON_NAME]"
click at [676, 482] on button "Search" at bounding box center [674, 486] width 55 height 23
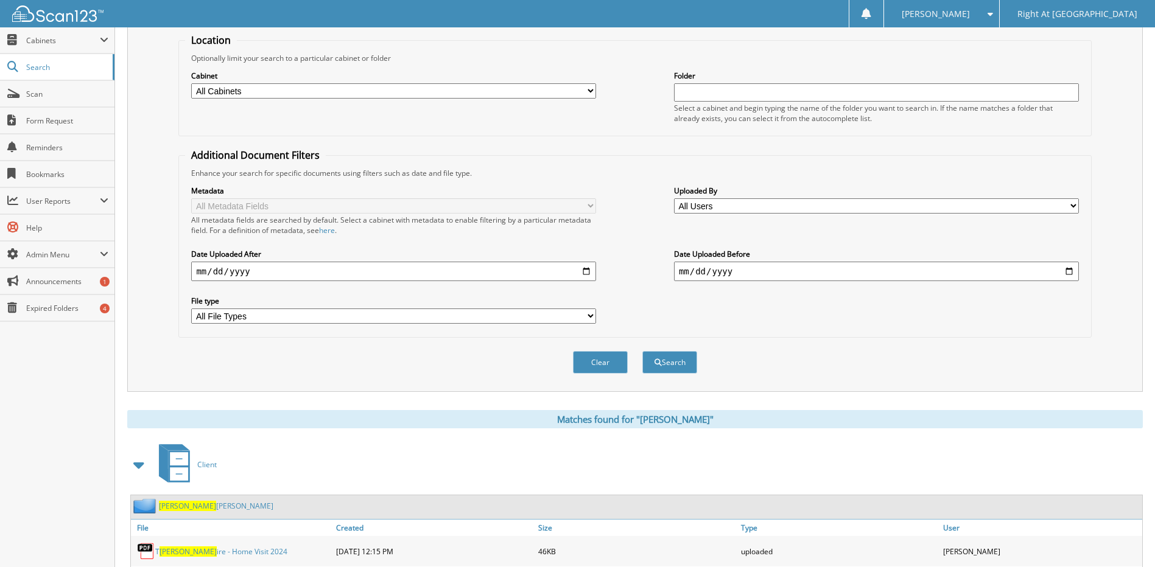
scroll to position [365, 0]
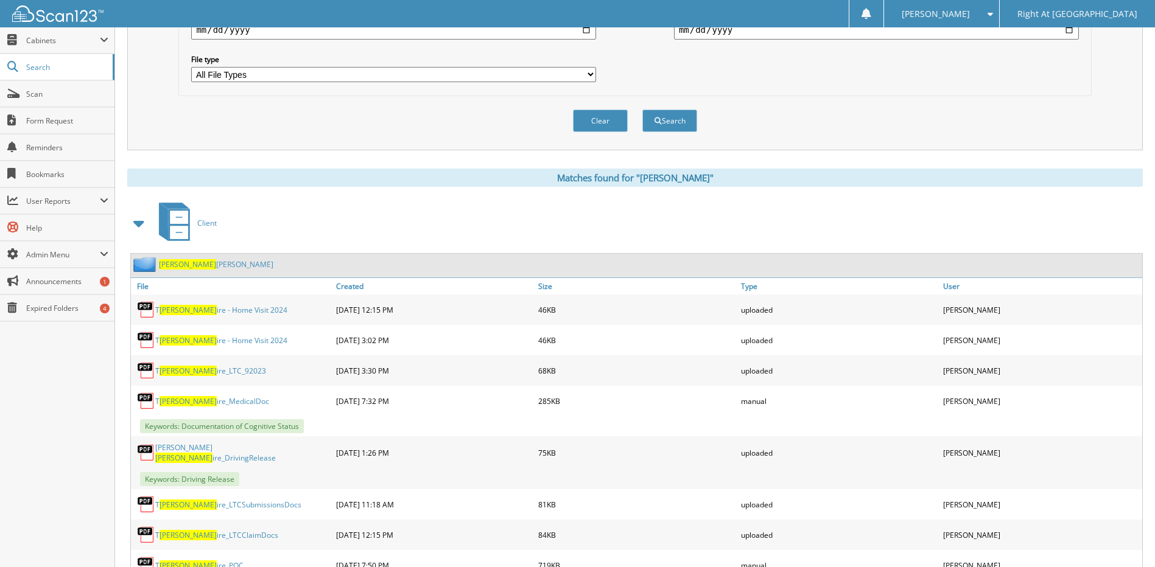
click at [198, 266] on link "[PERSON_NAME], [PERSON_NAME]" at bounding box center [216, 264] width 114 height 10
